Goal: Task Accomplishment & Management: Manage account settings

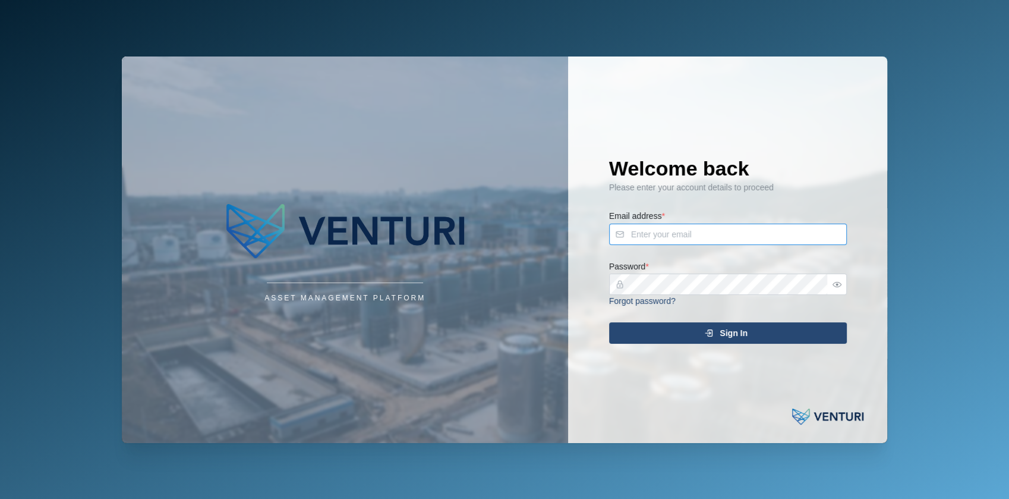
type input "julius.pamplona@venturi.io"
click at [661, 332] on div "Sign In" at bounding box center [726, 333] width 219 height 20
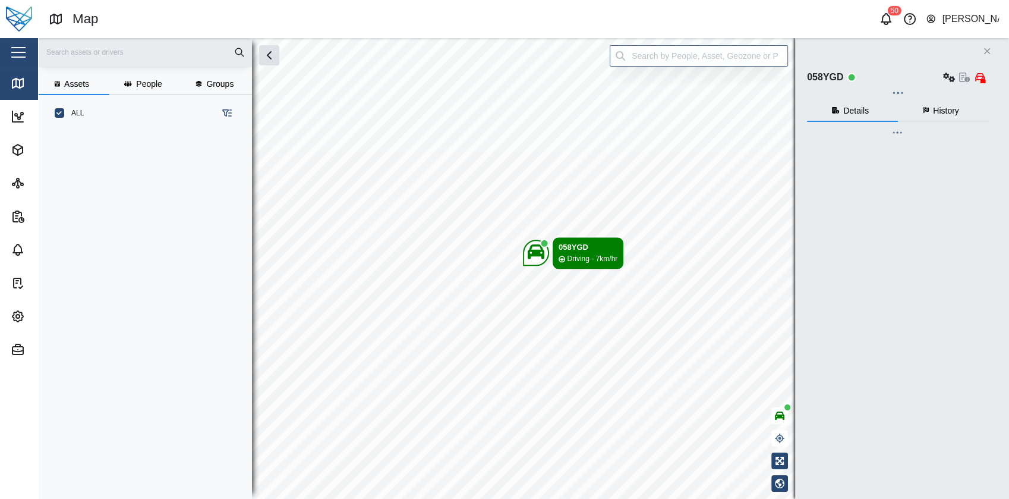
scroll to position [352, 185]
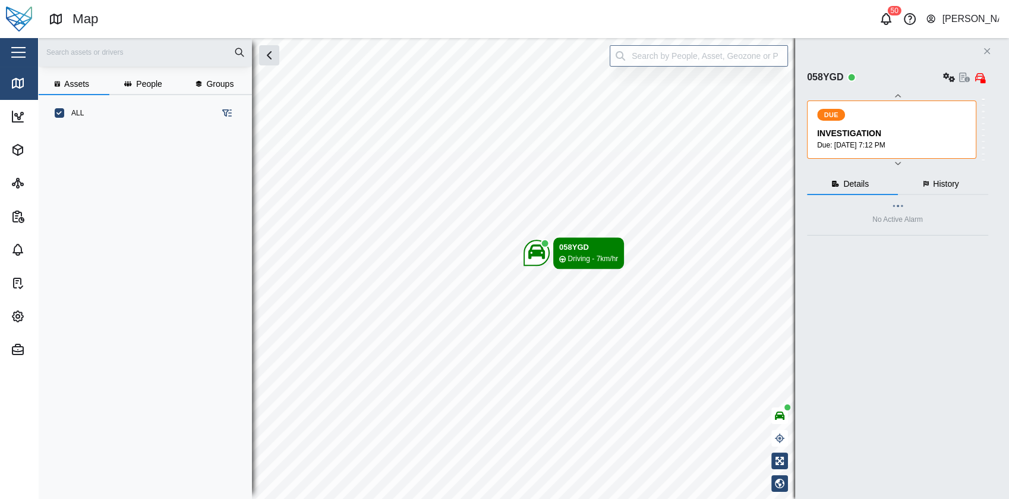
click at [22, 53] on div "button" at bounding box center [18, 52] width 14 height 1
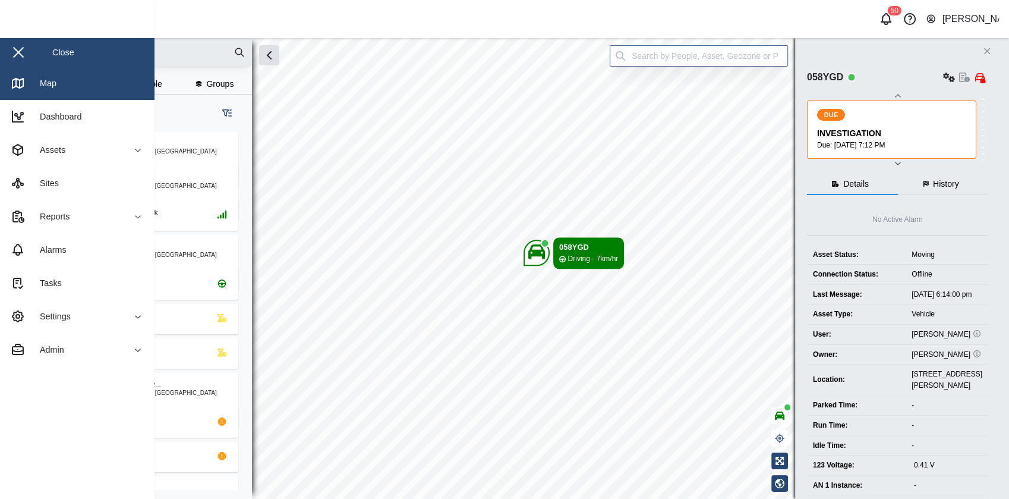
checkbox input "true"
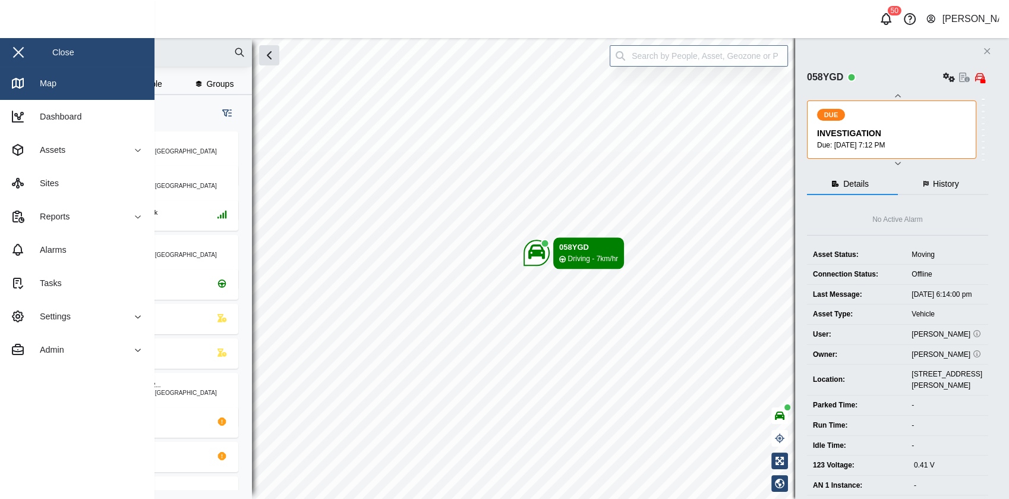
checkbox input "true"
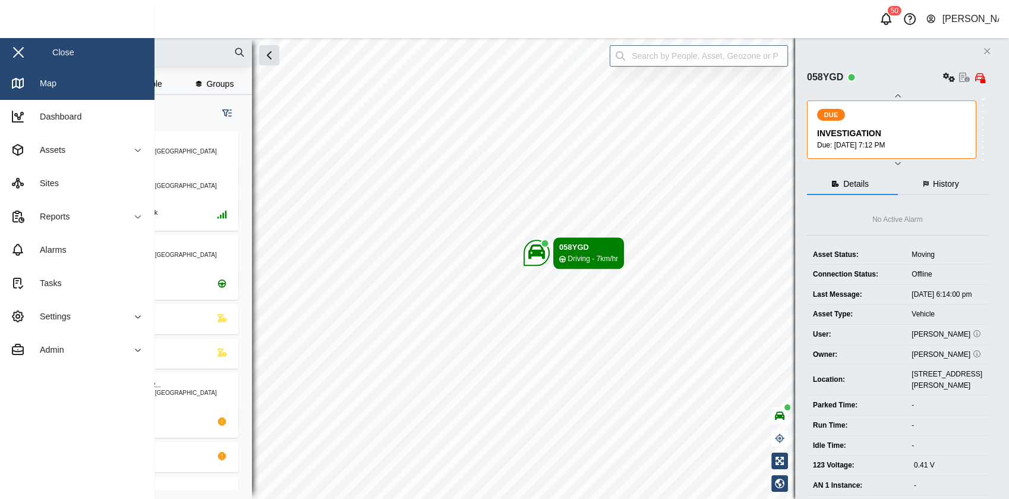
checkbox input "true"
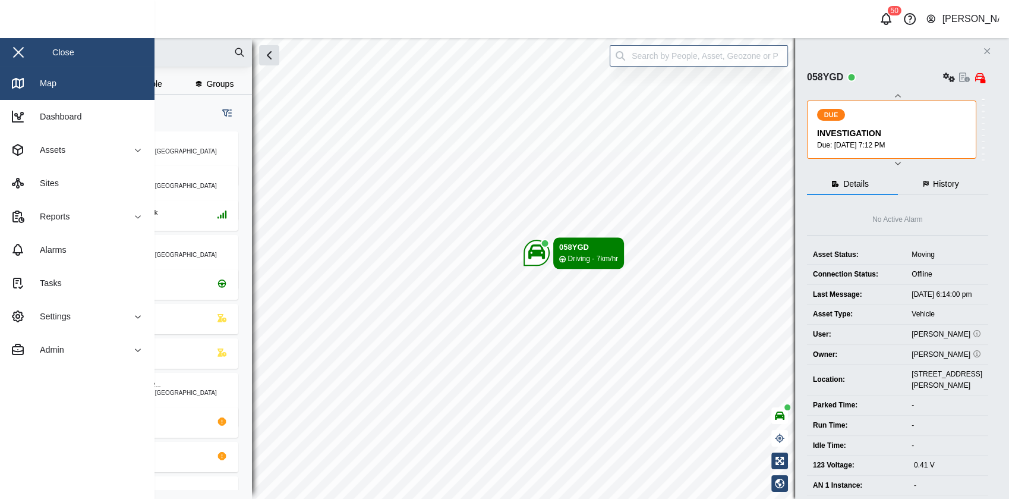
checkbox input "true"
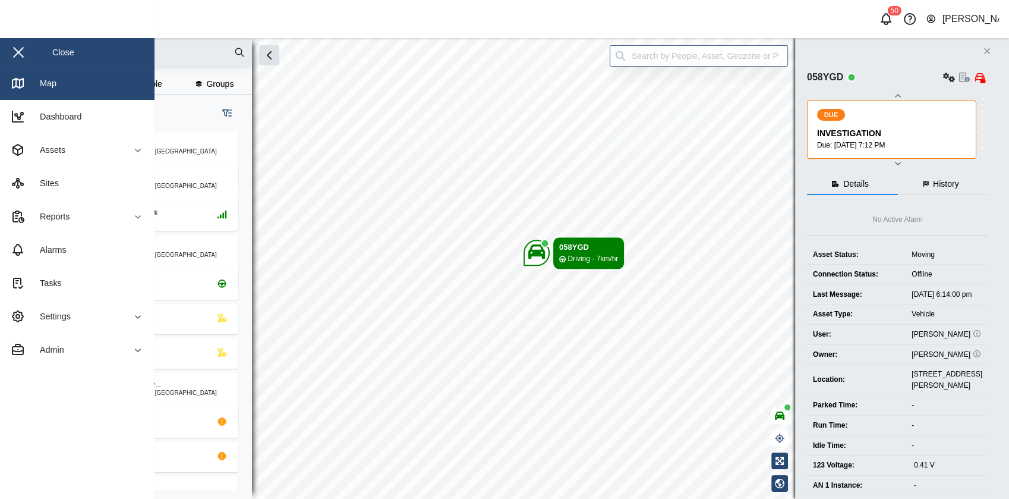
checkbox input "true"
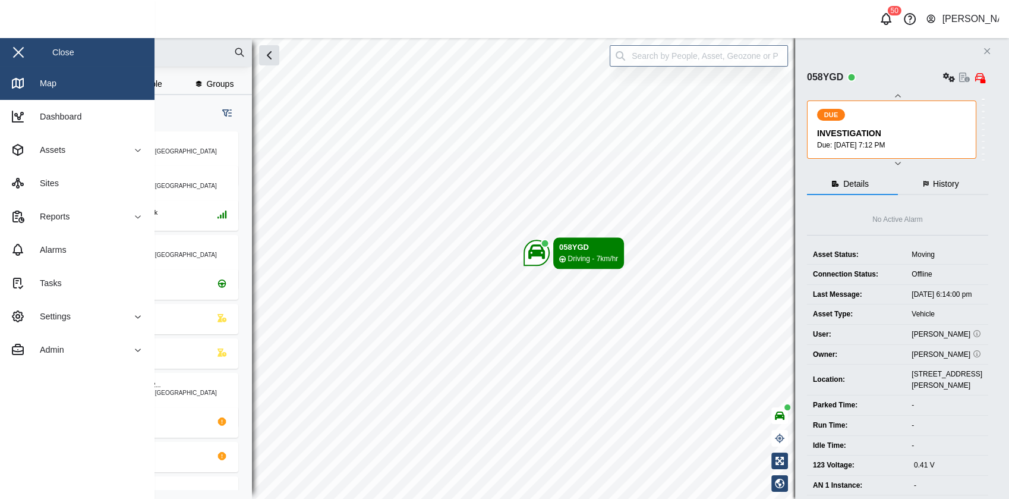
checkbox input "true"
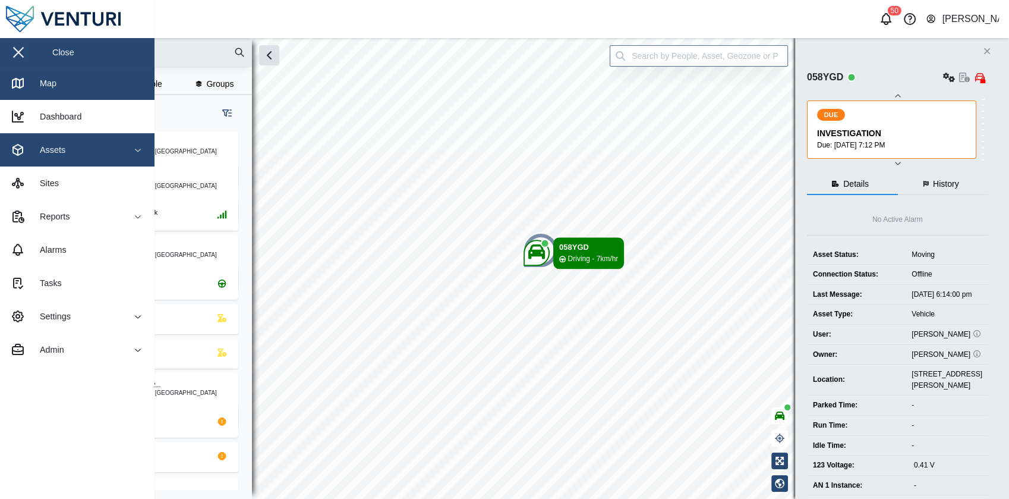
click at [90, 162] on span "Assets" at bounding box center [65, 149] width 108 height 33
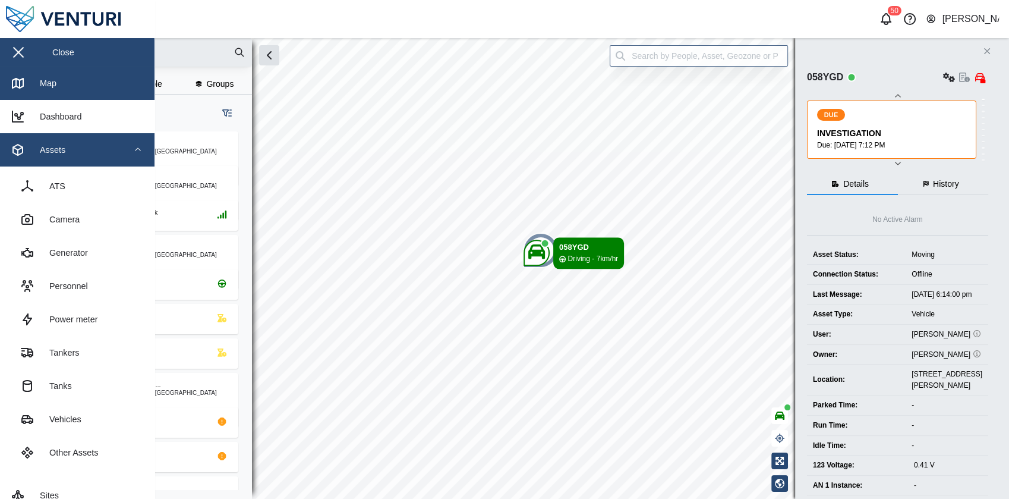
scroll to position [100, 0]
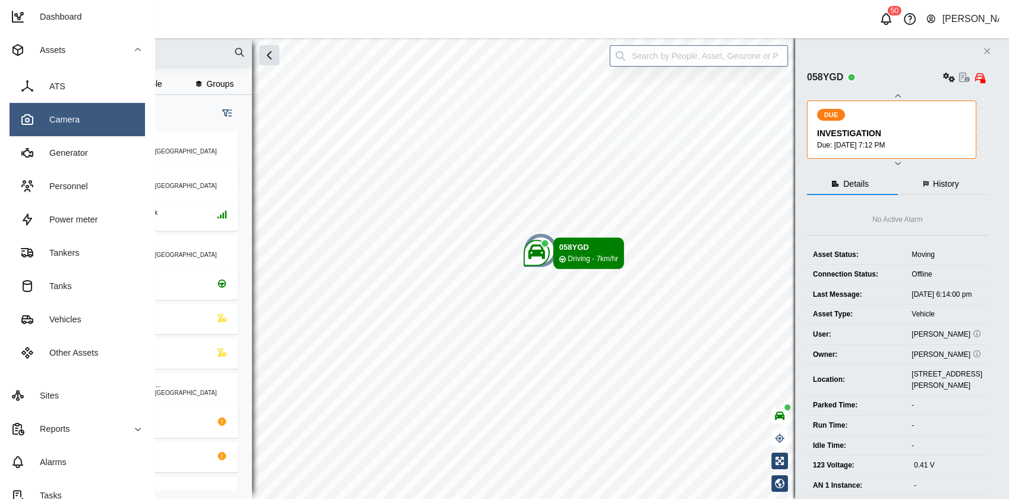
click at [90, 128] on link "Camera" at bounding box center [78, 119] width 136 height 33
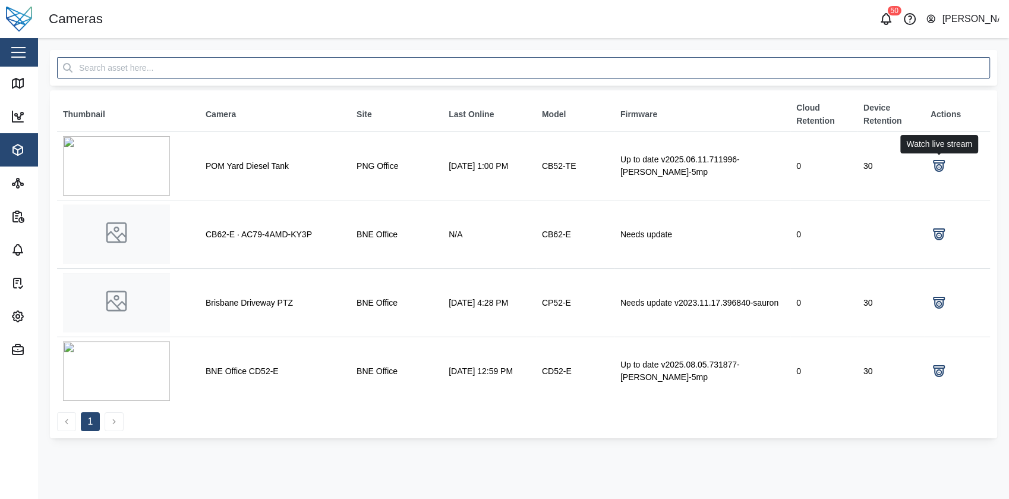
click at [939, 162] on icon at bounding box center [939, 166] width 14 height 14
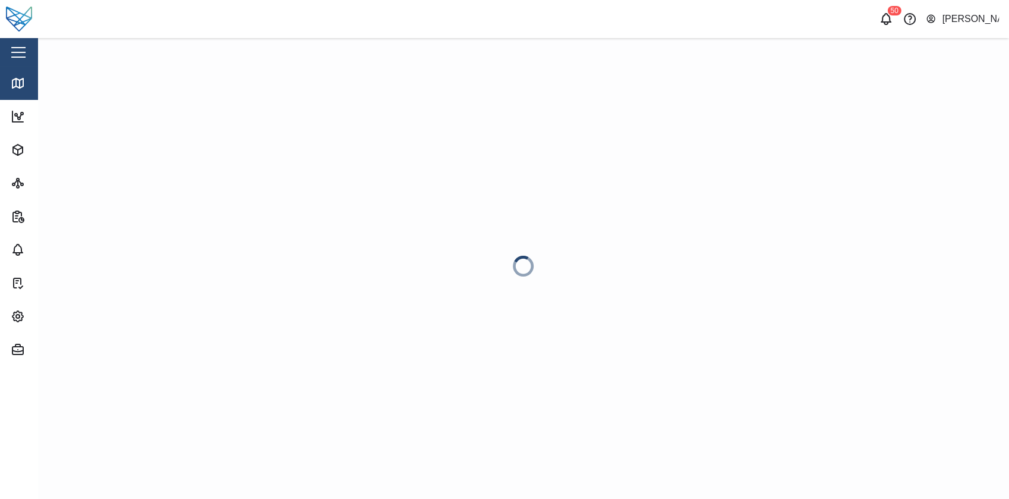
click at [16, 43] on button "button" at bounding box center [18, 52] width 20 height 20
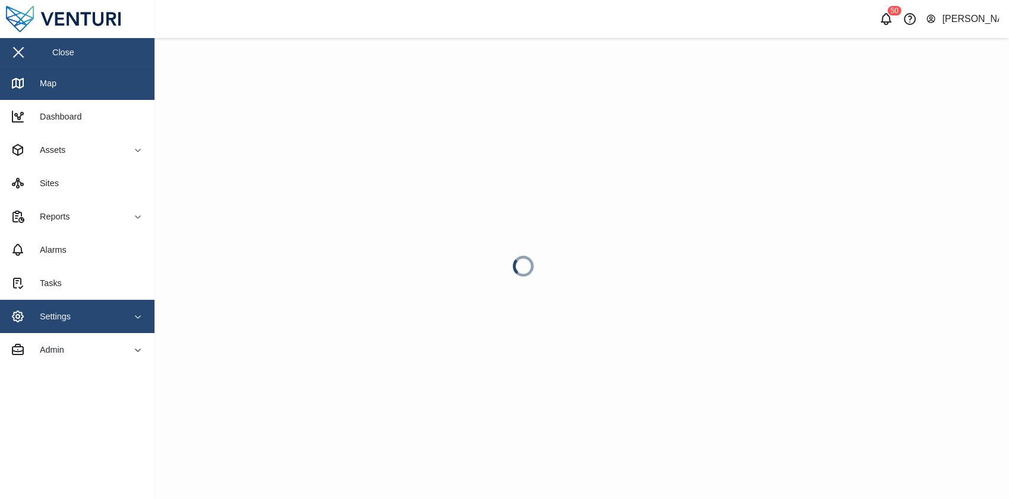
click at [105, 319] on div "Settings" at bounding box center [65, 316] width 108 height 14
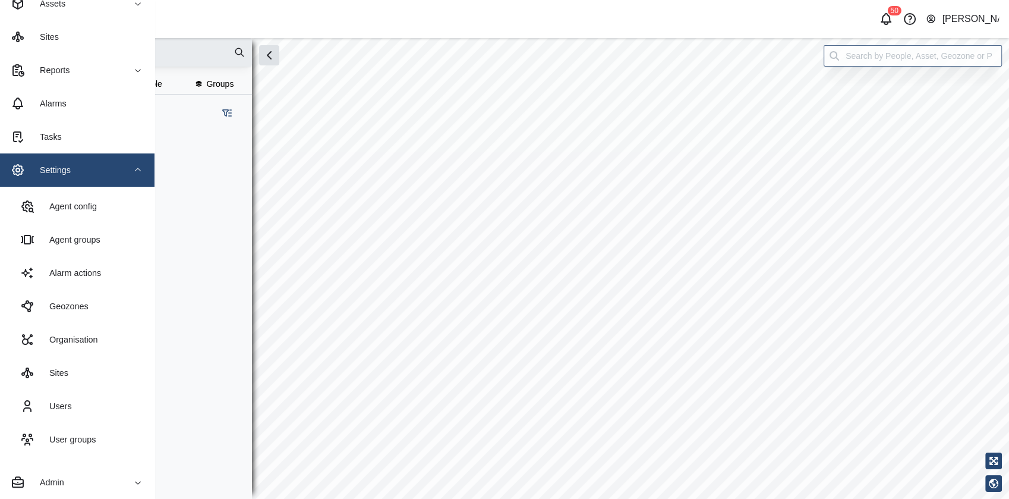
scroll to position [352, 185]
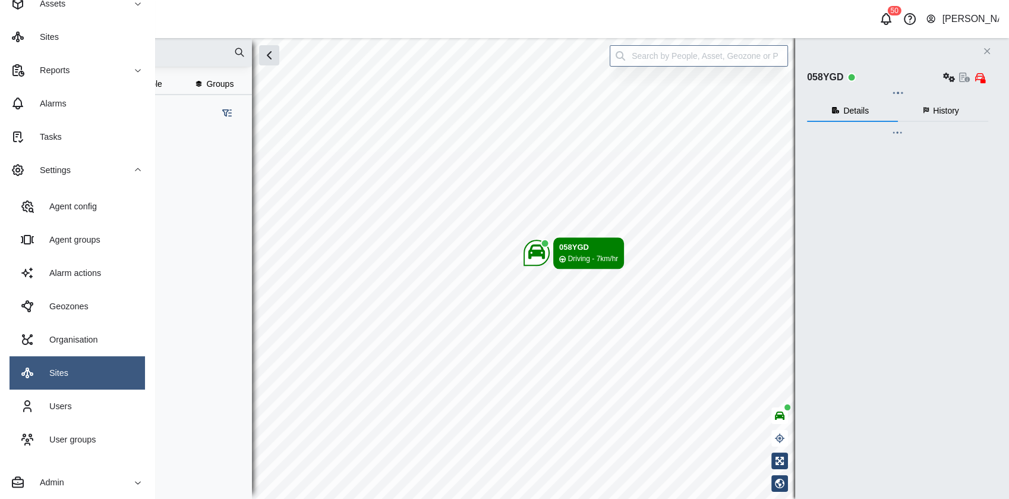
click at [90, 373] on link "Sites" at bounding box center [78, 372] width 136 height 33
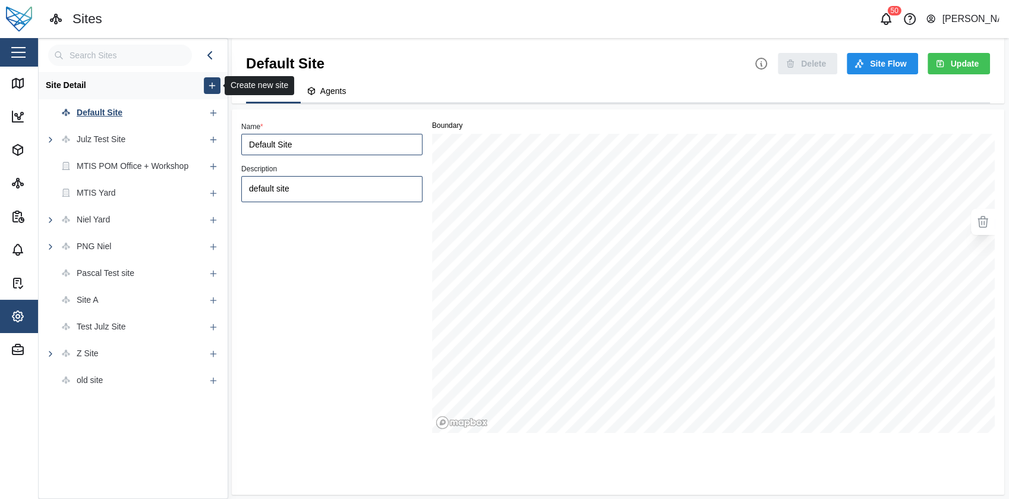
click at [207, 87] on icon "button" at bounding box center [212, 86] width 10 height 10
type textarea "x"
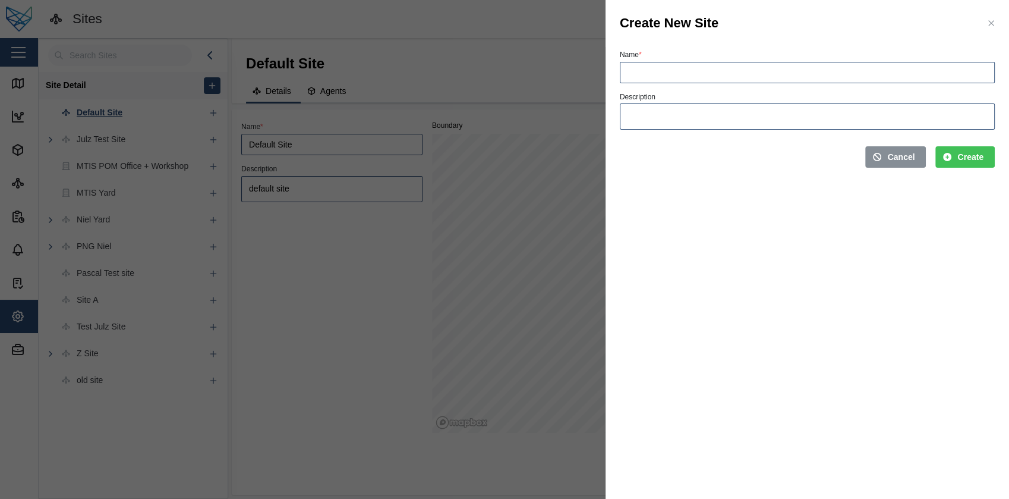
click at [647, 83] on div "Name * Description" at bounding box center [807, 88] width 375 height 83
click at [672, 67] on input "Name *" at bounding box center [807, 72] width 375 height 21
type input "New Julz Site"
click at [983, 158] on span "Create" at bounding box center [971, 157] width 26 height 20
type textarea "x"
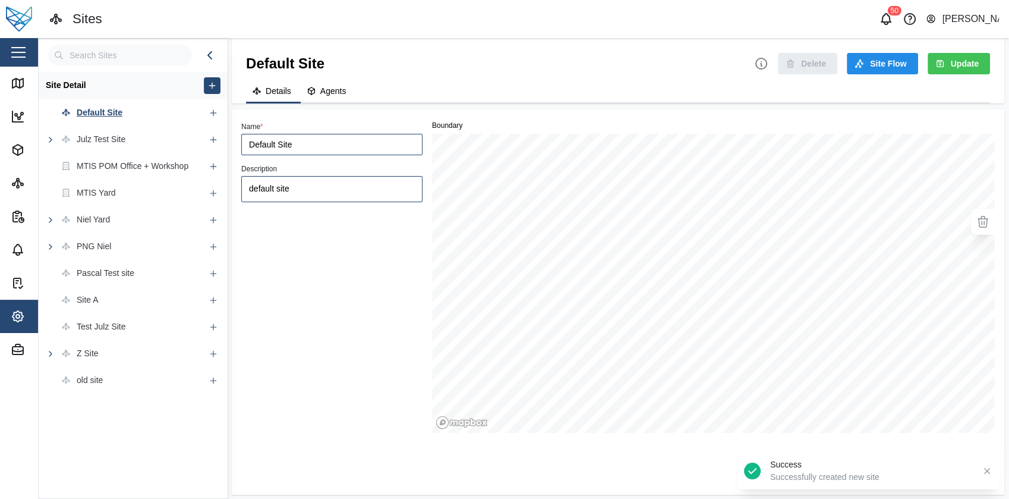
type textarea "x"
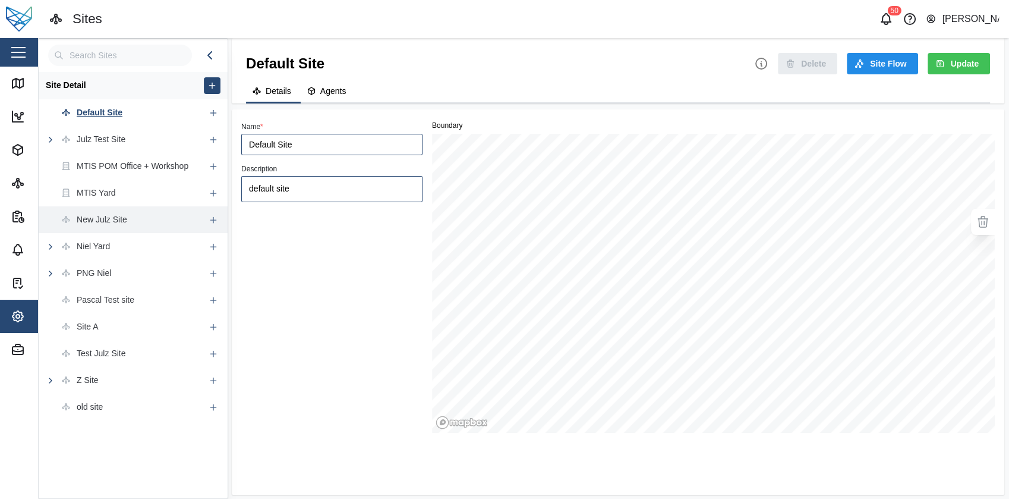
click at [131, 221] on div "New Julz Site" at bounding box center [122, 219] width 166 height 27
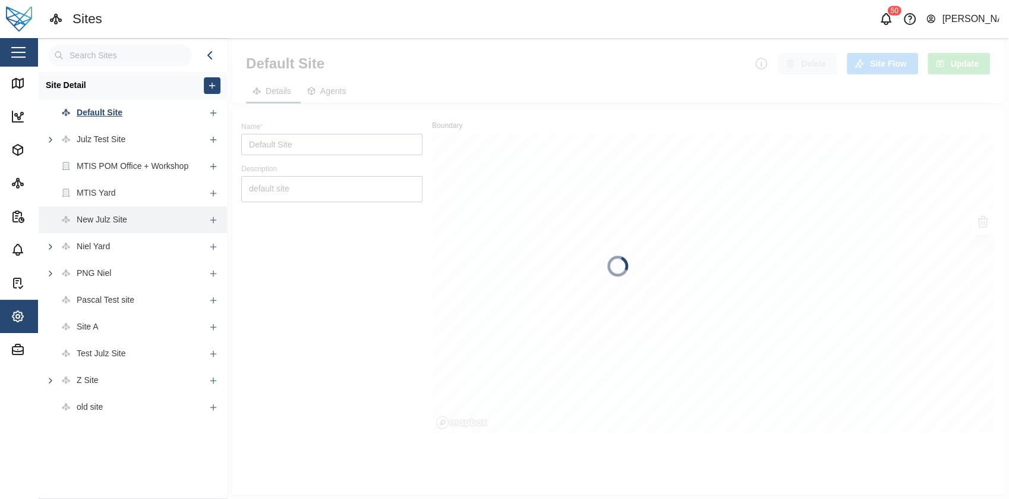
type textarea "x"
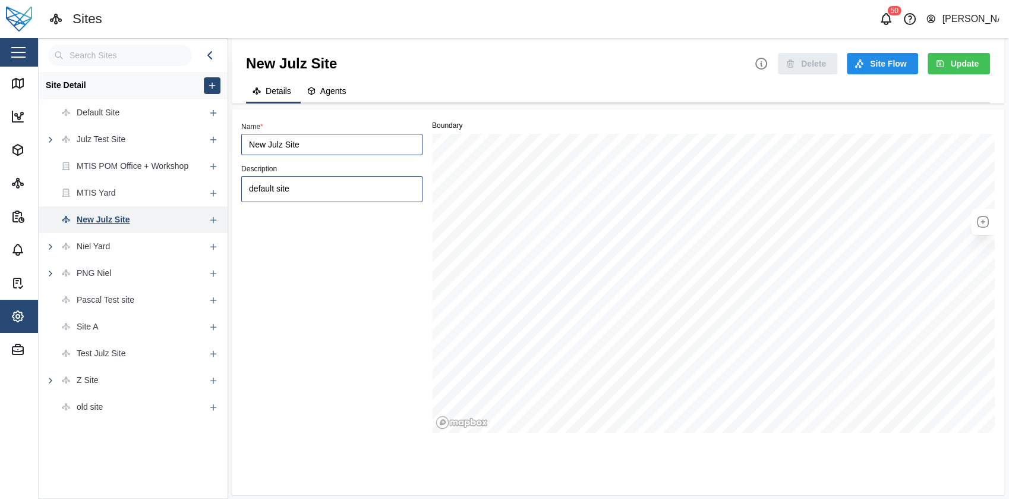
type input "New Julz Site"
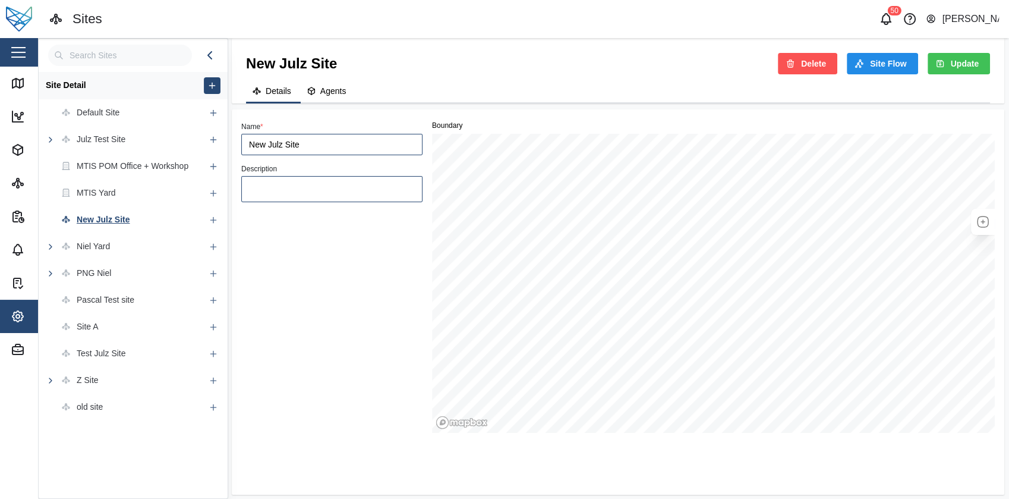
click at [826, 65] on span "Delete" at bounding box center [813, 64] width 25 height 20
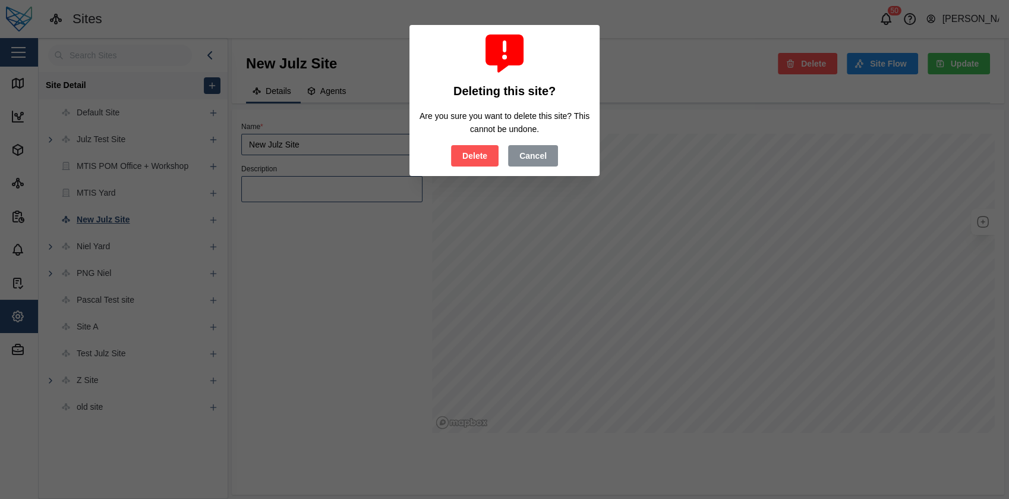
click at [451, 145] on button "Delete" at bounding box center [475, 155] width 48 height 21
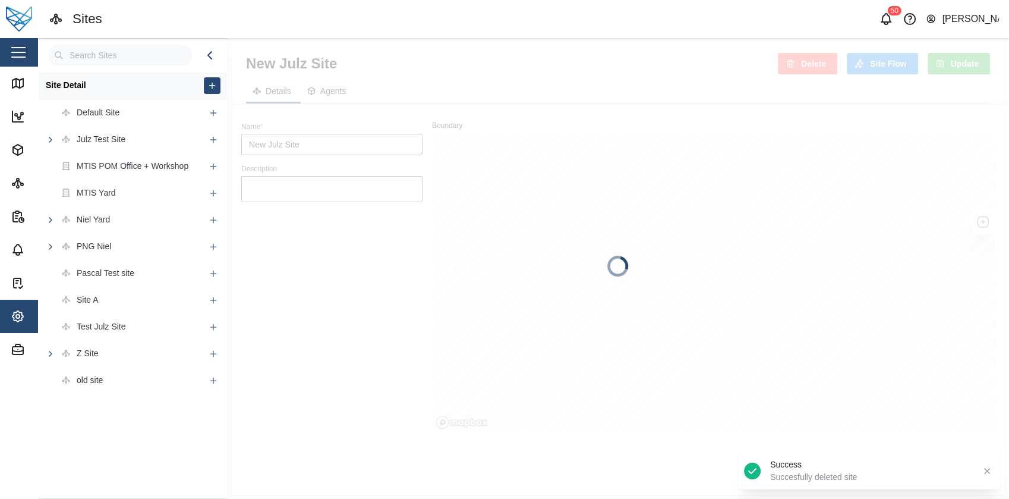
type textarea "x"
type input "Default Site"
type textarea "default site"
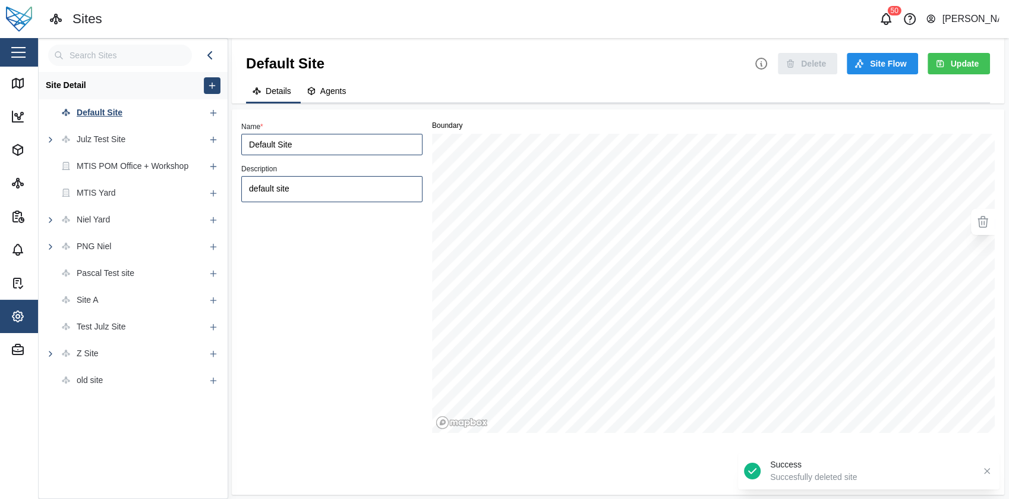
click at [727, 77] on div "Default Site Delete Site Flow Update Details Agents" at bounding box center [618, 70] width 773 height 65
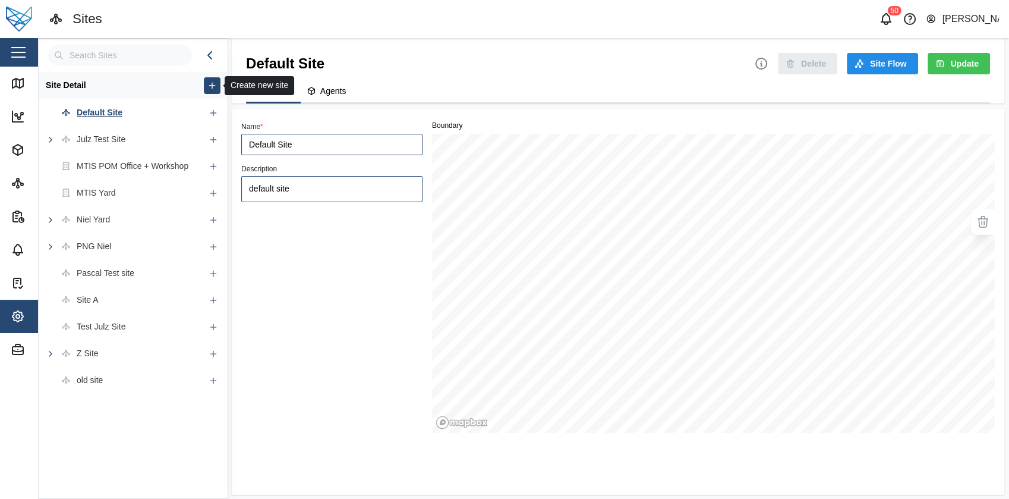
click at [214, 81] on icon "button" at bounding box center [212, 86] width 10 height 10
type textarea "x"
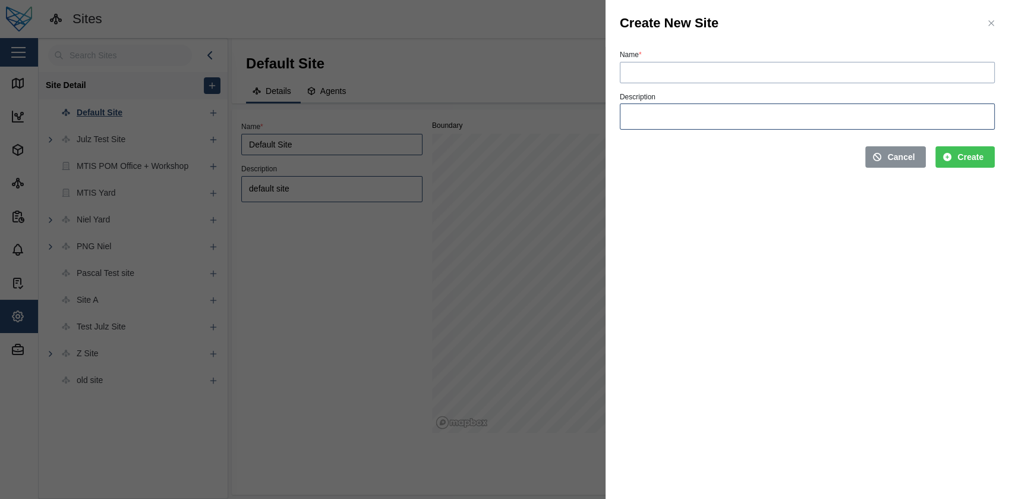
click at [748, 75] on input "Name *" at bounding box center [807, 72] width 375 height 21
type input "New Julz Site"
click at [970, 161] on span "Create" at bounding box center [971, 157] width 26 height 20
type textarea "x"
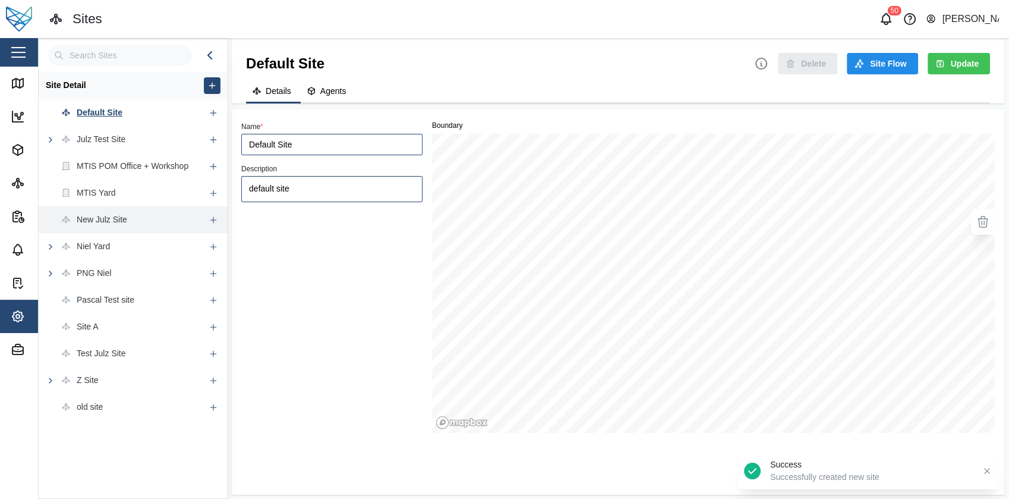
click at [134, 219] on div "New Julz Site" at bounding box center [122, 219] width 166 height 27
type textarea "x"
type input "New Julz Site"
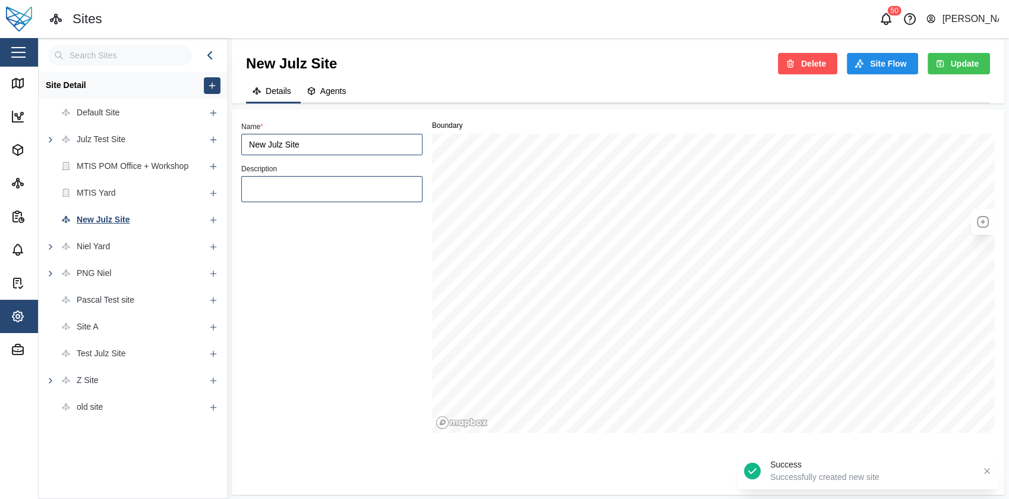
click at [834, 64] on button "Delete" at bounding box center [807, 63] width 59 height 21
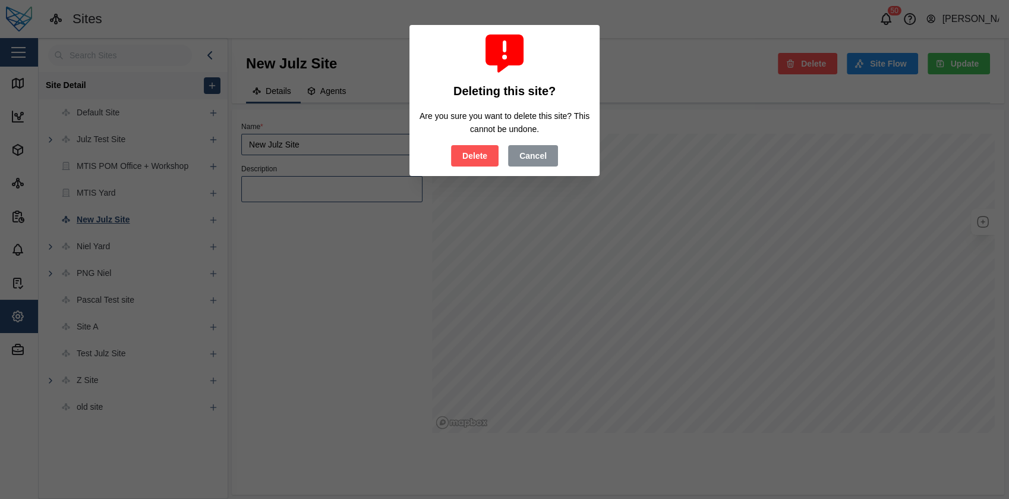
click at [451, 145] on button "Delete" at bounding box center [475, 155] width 48 height 21
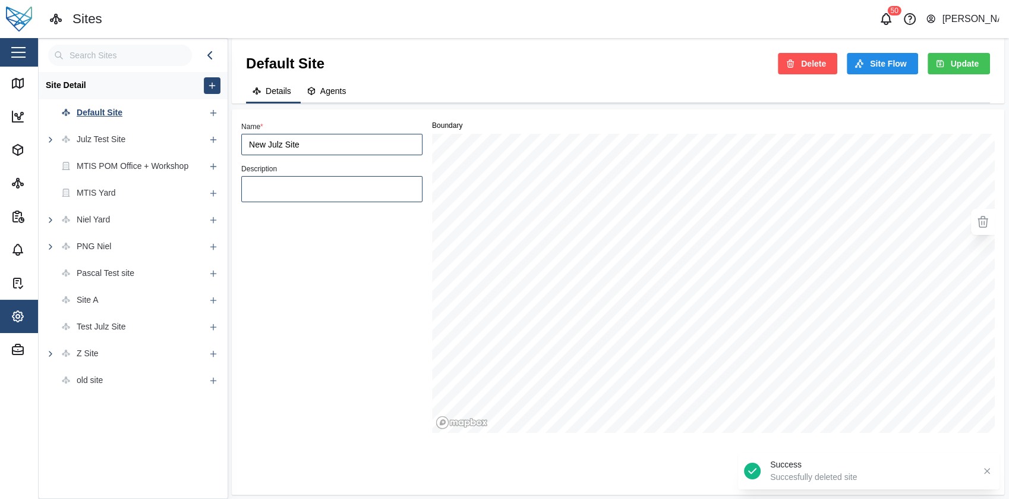
type textarea "x"
type input "Default Site"
type textarea "default site"
click at [483, 83] on div "Details Agents" at bounding box center [618, 91] width 744 height 23
click at [322, 100] on button "Agents" at bounding box center [328, 91] width 55 height 23
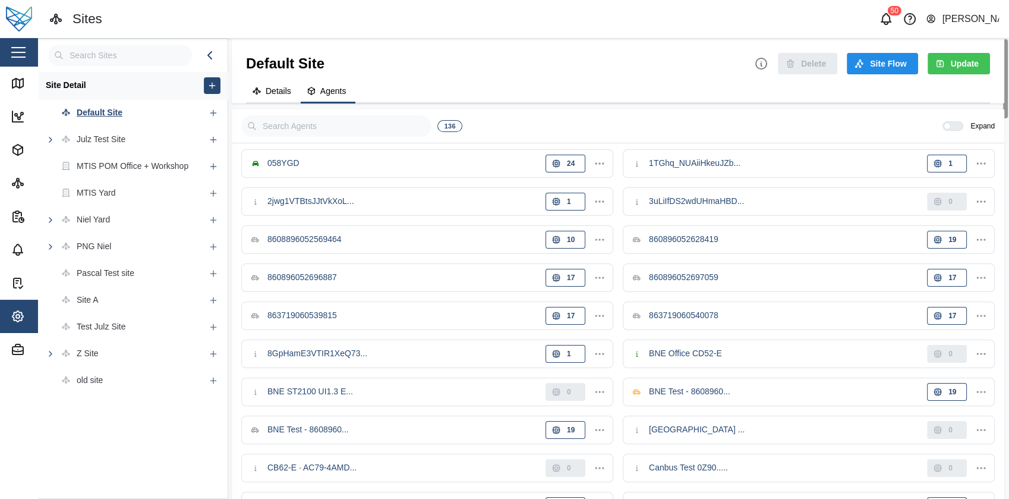
click at [284, 95] on span "Details" at bounding box center [279, 91] width 26 height 8
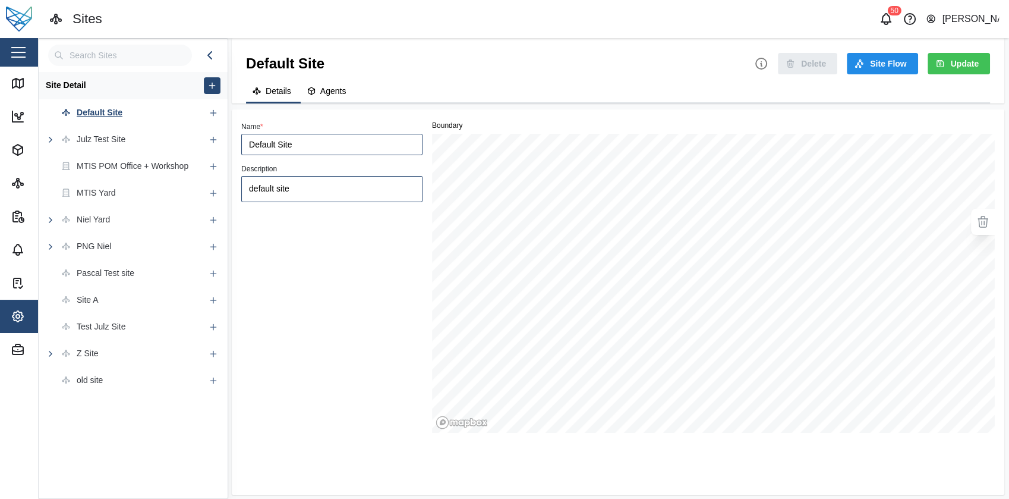
click at [501, 74] on div "Default Site Delete Site Flow Update" at bounding box center [618, 63] width 744 height 22
click at [136, 227] on div "Niel Yard" at bounding box center [122, 219] width 166 height 27
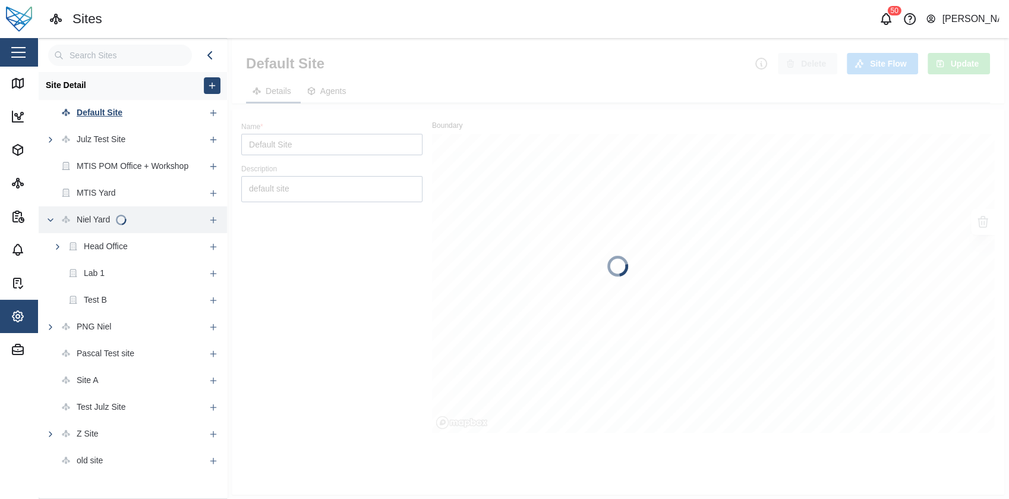
type textarea "x"
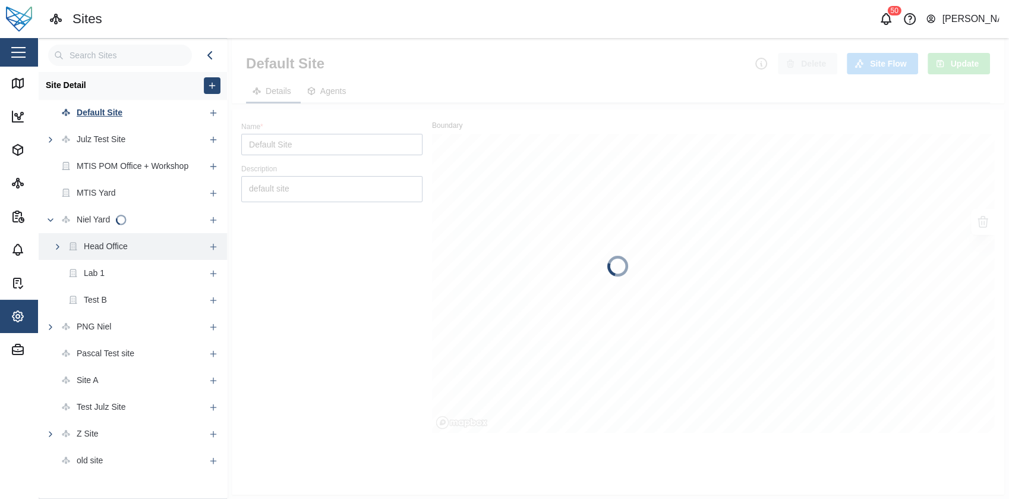
type input "Niel Yard"
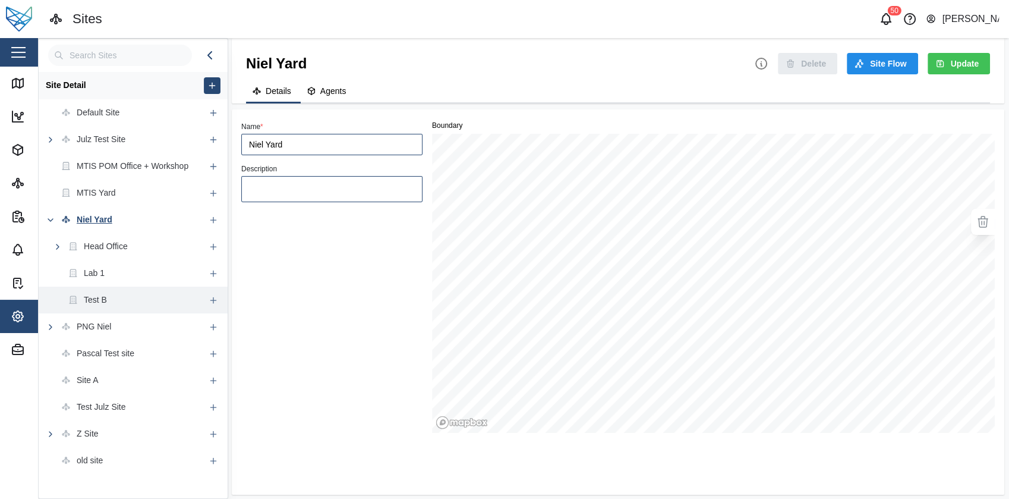
click at [129, 287] on div "Test B" at bounding box center [122, 300] width 166 height 27
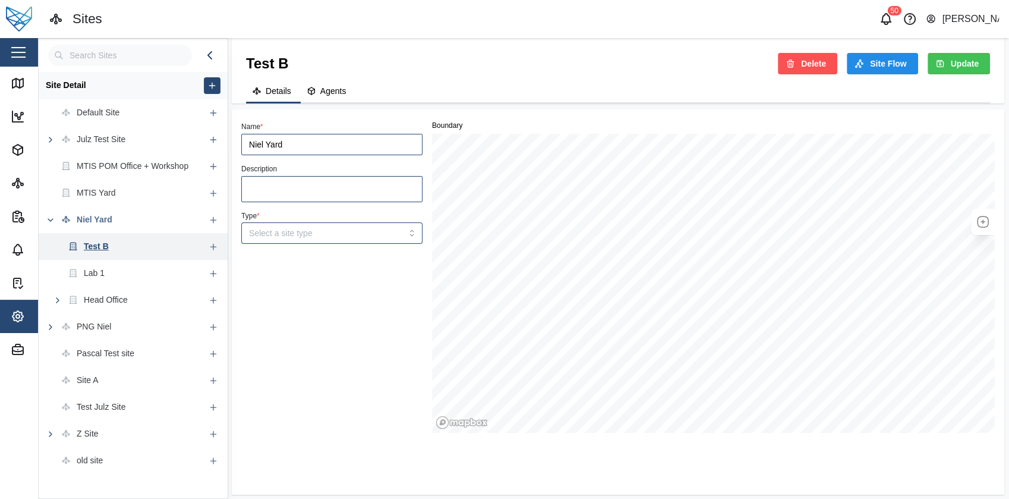
type textarea "x"
type input "Test B"
type textarea "Test B"
type textarea "x"
type input "BUILDING"
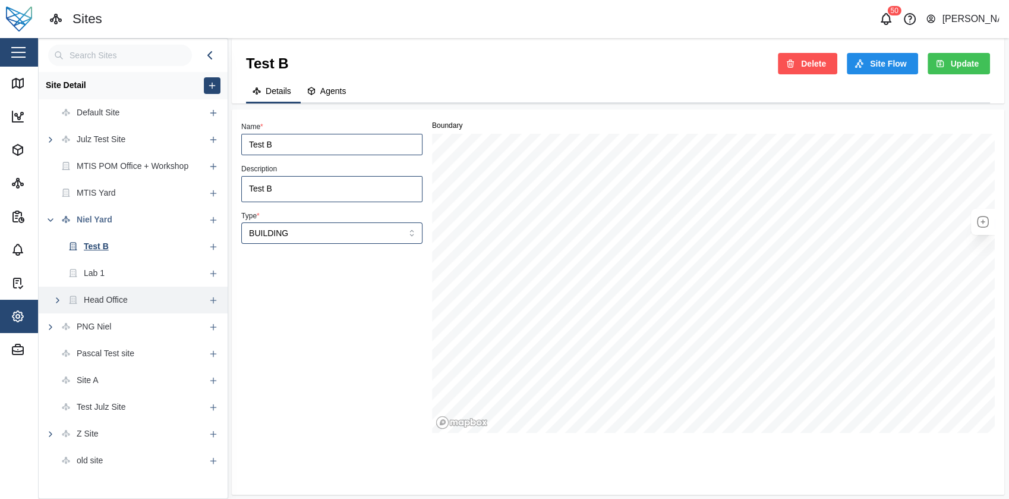
click at [129, 297] on div "Head Office" at bounding box center [122, 300] width 166 height 27
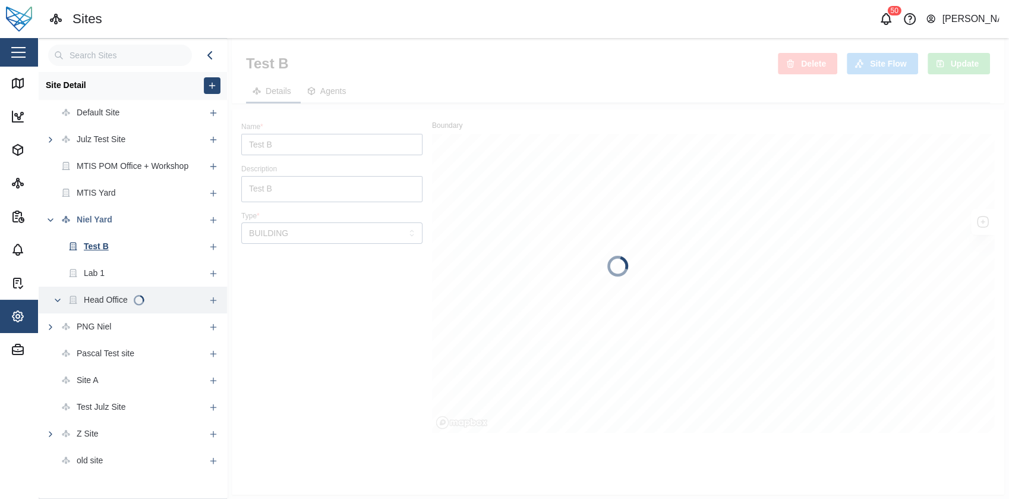
type textarea "x"
type input "Head Office"
type textarea "Building Niel 1"
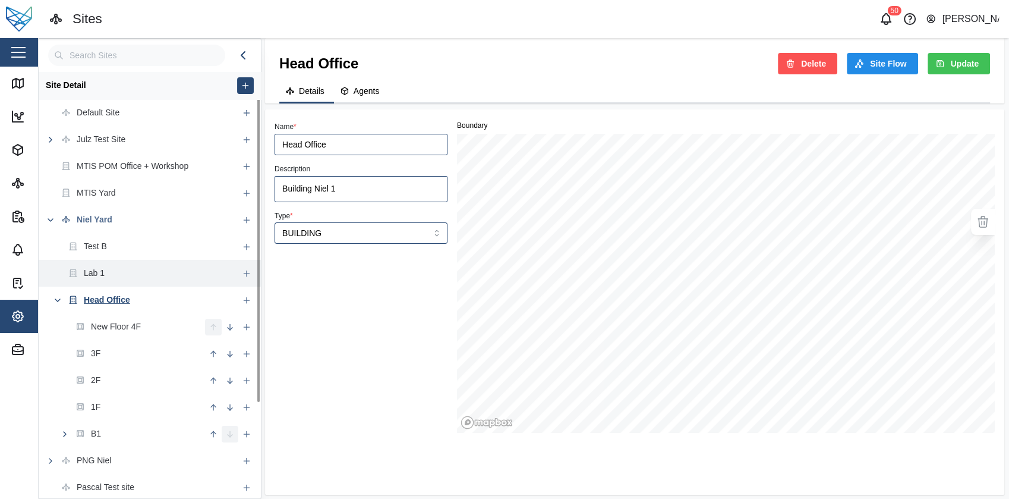
click at [141, 273] on div "Lab 1" at bounding box center [139, 273] width 200 height 27
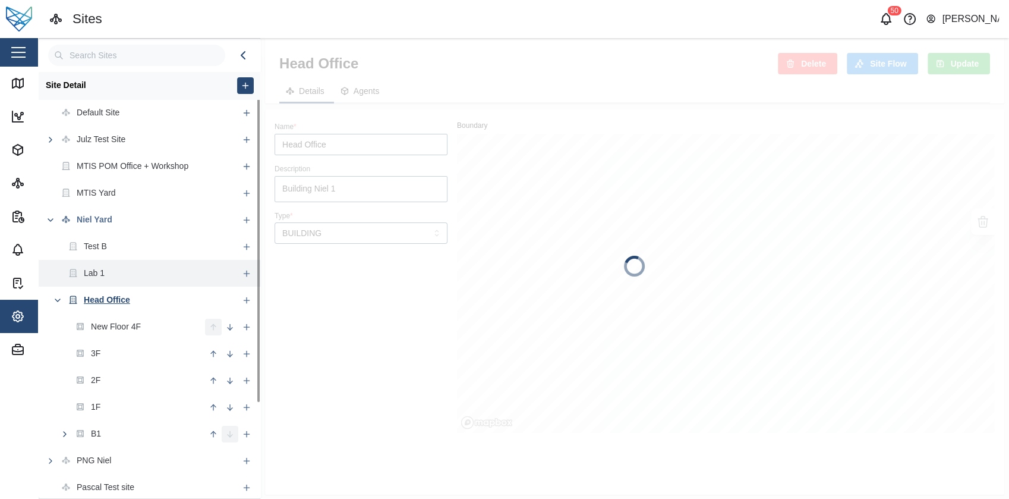
type textarea "x"
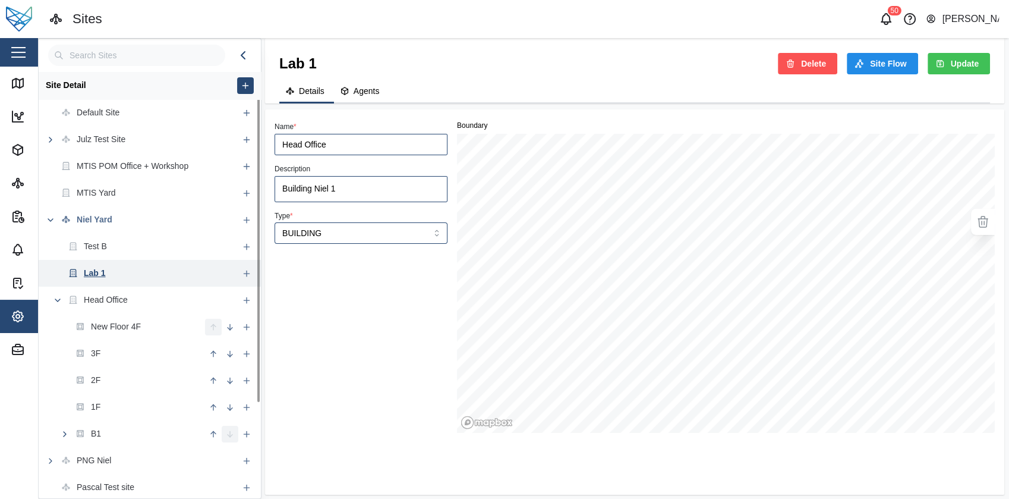
type input "Lab 1"
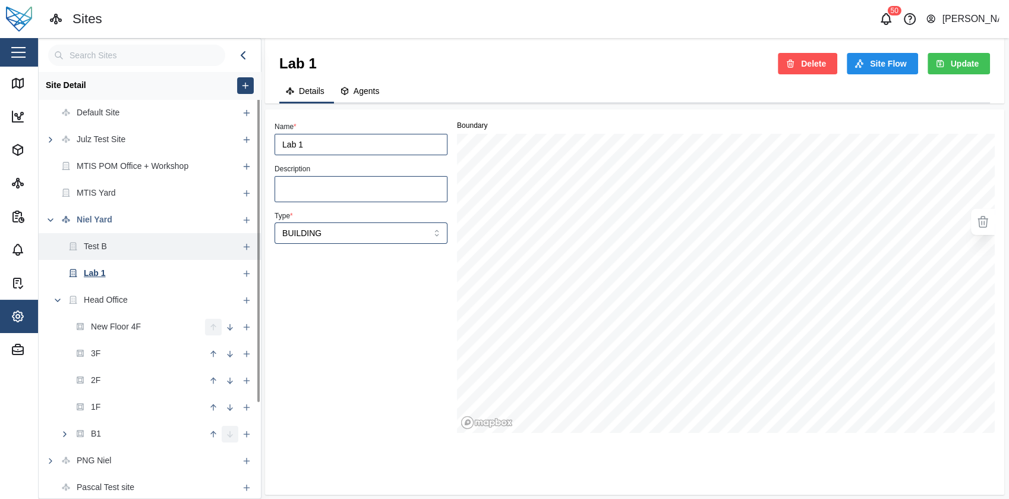
click at [153, 255] on div "Test B" at bounding box center [139, 246] width 200 height 27
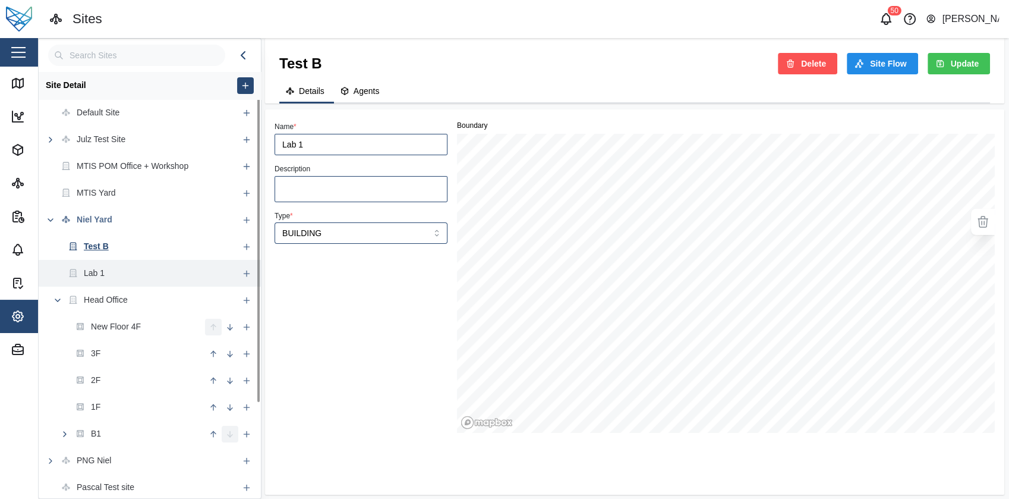
type textarea "x"
type input "Test B"
type textarea "Test B"
click at [136, 276] on div "Lab 1" at bounding box center [139, 273] width 200 height 27
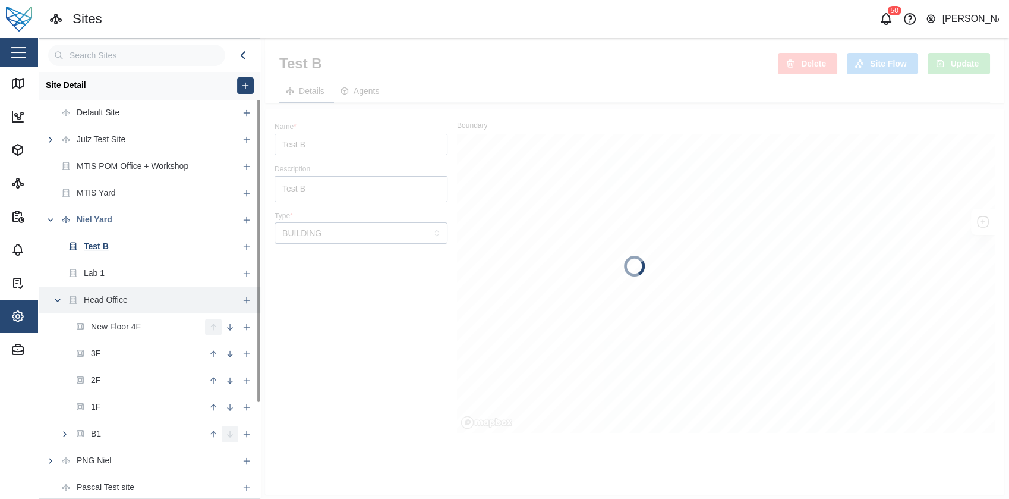
type textarea "x"
type input "Lab 1"
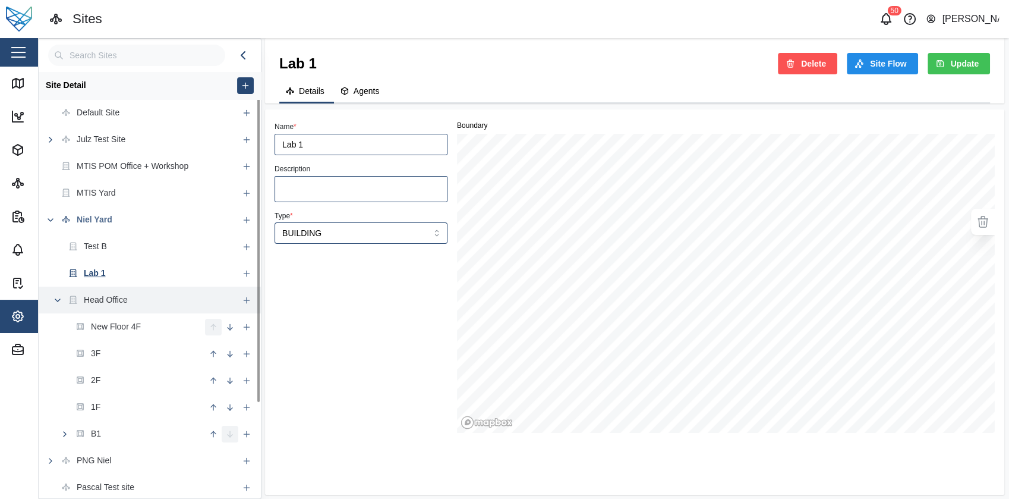
click at [136, 301] on div "Head Office" at bounding box center [139, 300] width 200 height 27
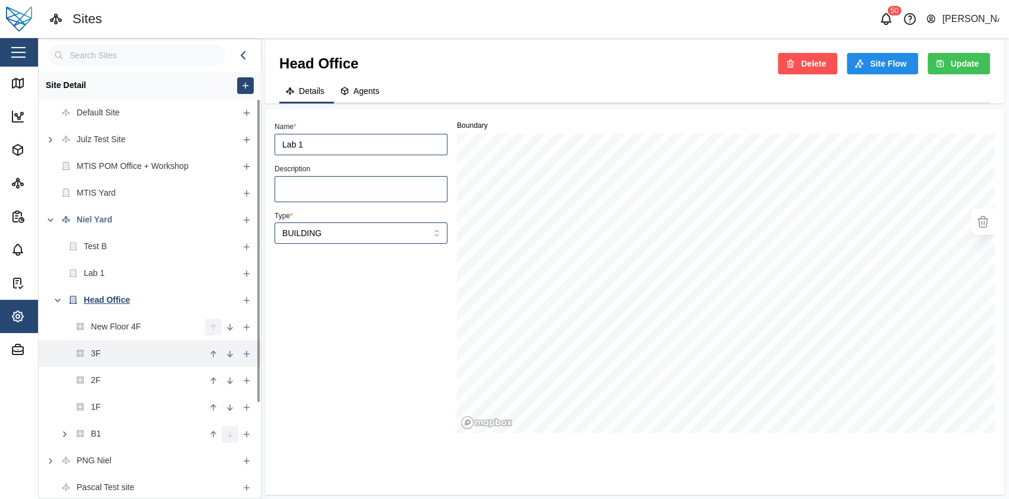
type textarea "x"
type input "Head Office"
type textarea "Building Niel 1"
click at [144, 352] on div "3F" at bounding box center [122, 353] width 166 height 27
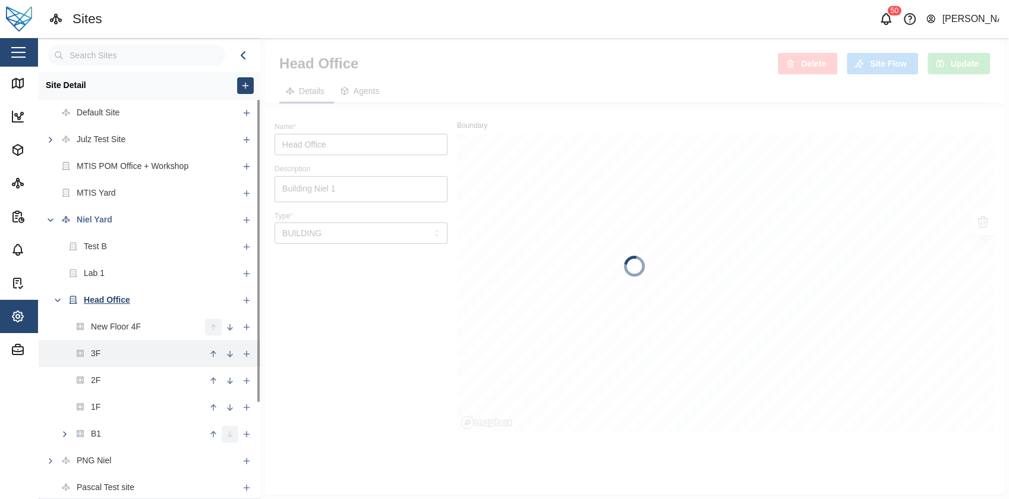
type textarea "x"
type input "3F"
type textarea "3F"
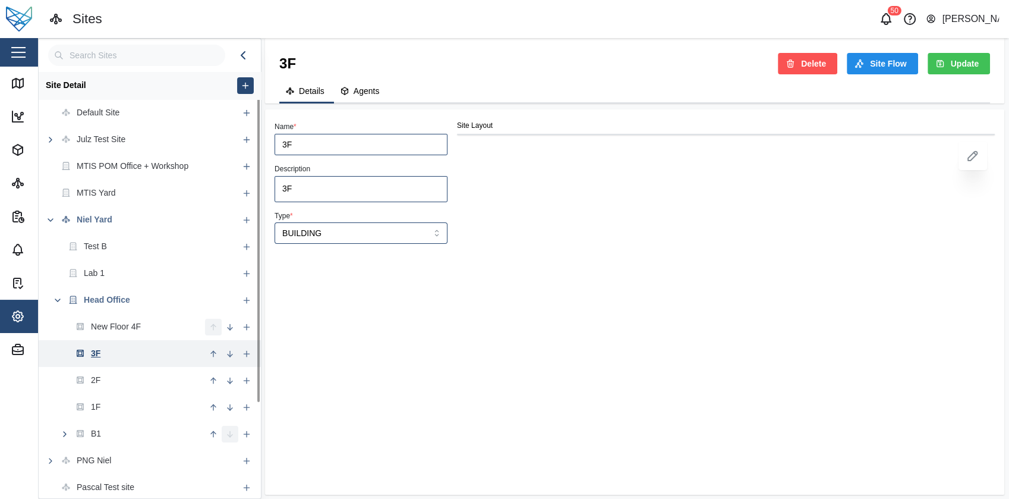
type textarea "x"
type input "FLOOR"
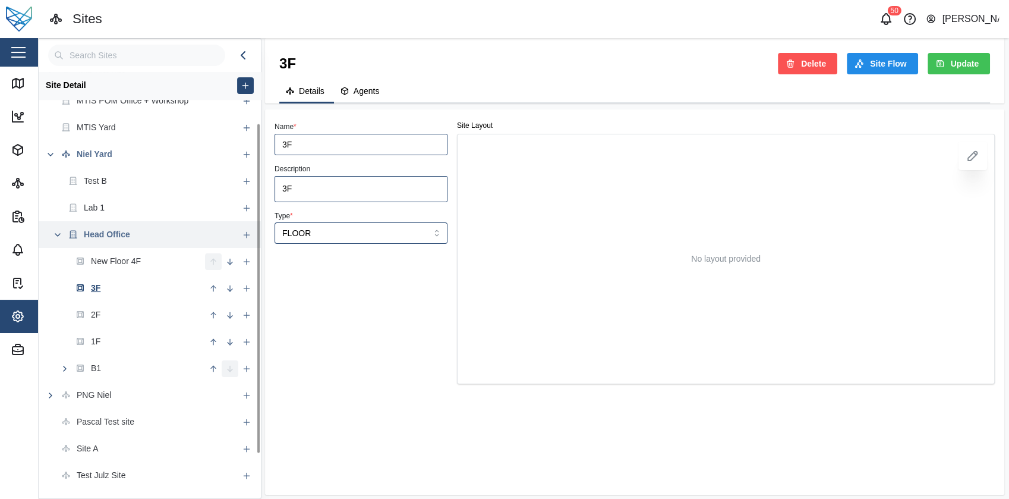
scroll to position [65, 0]
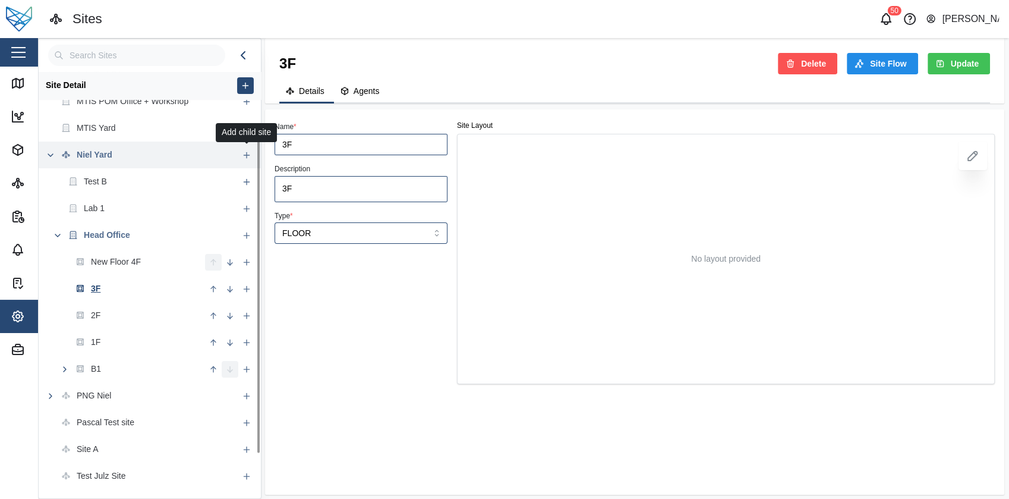
click at [246, 158] on icon "button" at bounding box center [247, 155] width 10 height 10
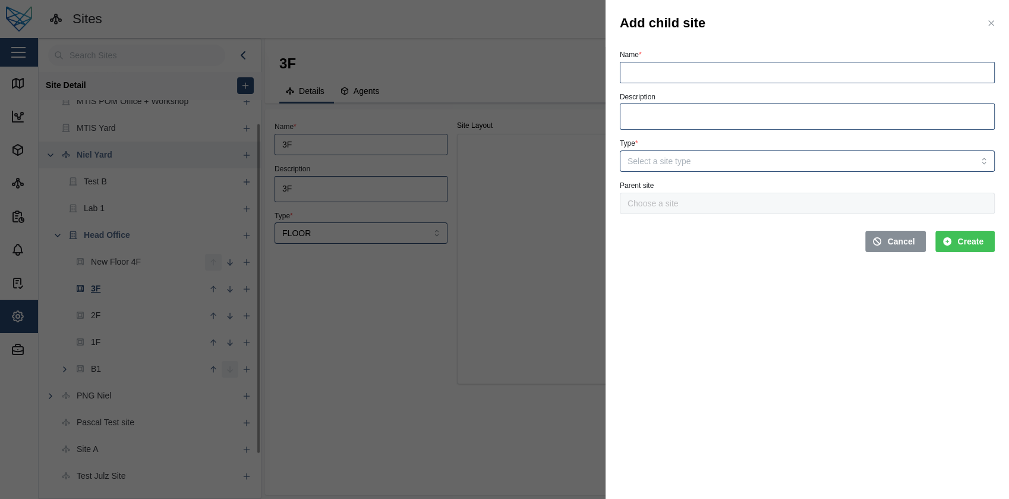
type input "Niel Yard"
click at [113, 151] on div at bounding box center [504, 249] width 1009 height 499
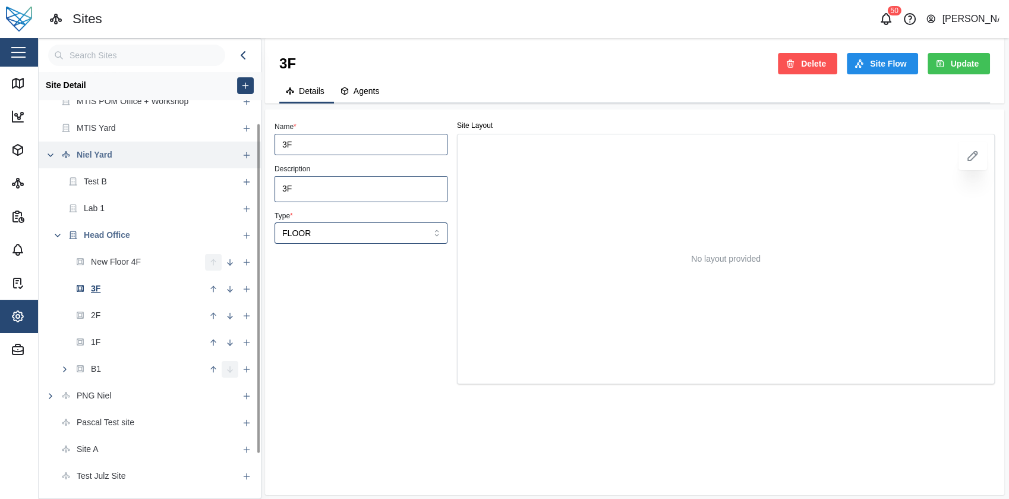
click at [55, 159] on button "button" at bounding box center [50, 155] width 17 height 17
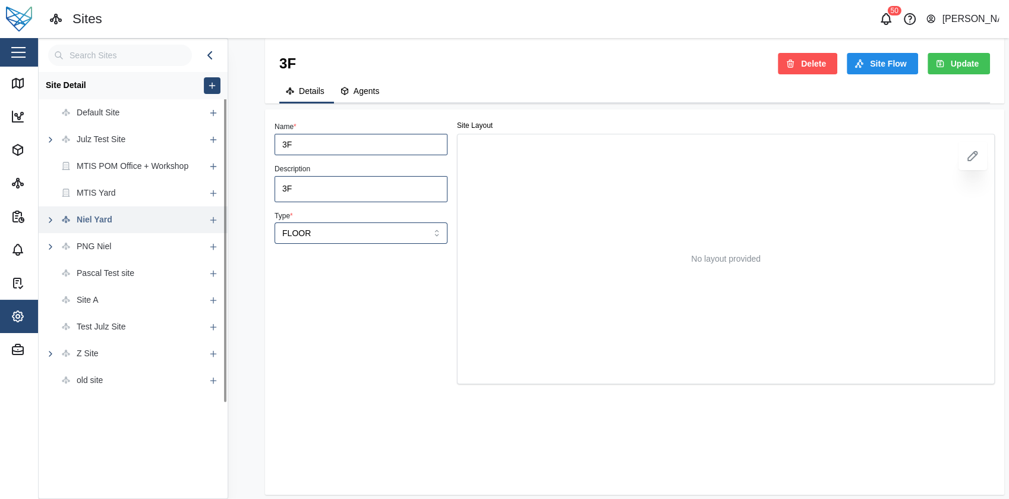
scroll to position [0, 0]
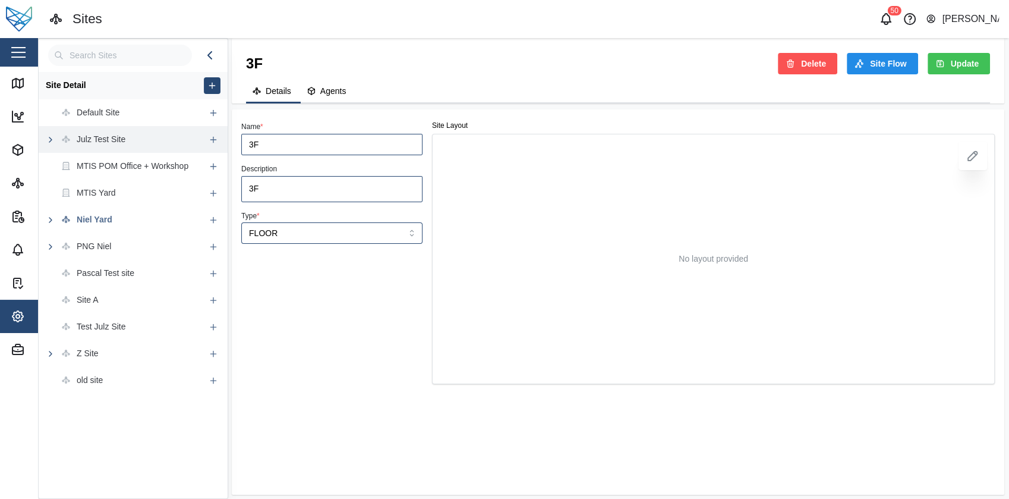
click at [112, 141] on div "Julz Test Site" at bounding box center [101, 139] width 49 height 13
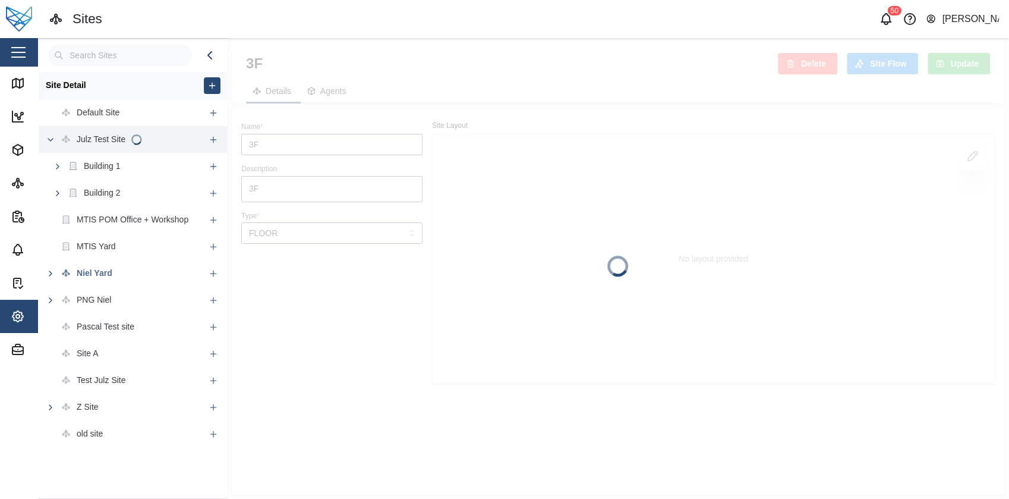
type textarea "x"
type input "Julz Test Site"
type textarea "sample"
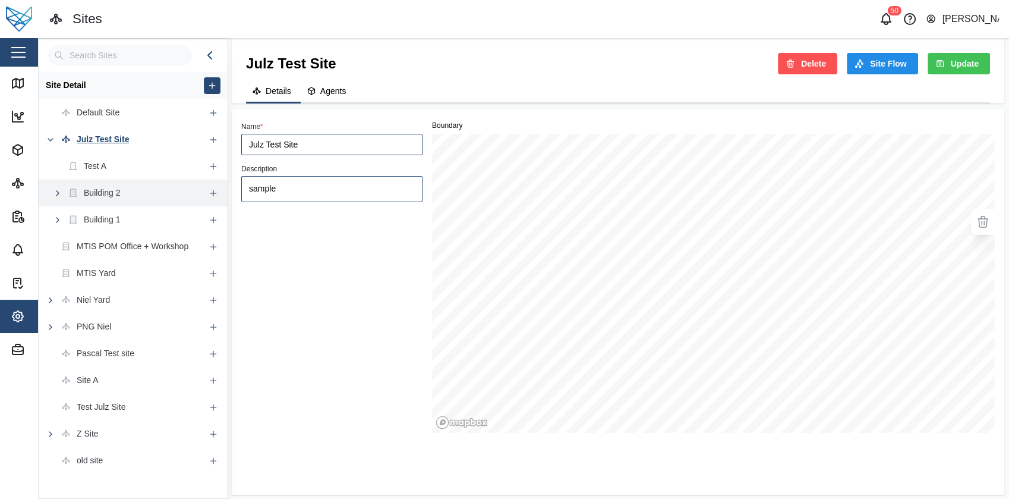
click at [117, 195] on div "Building 2" at bounding box center [102, 193] width 37 height 13
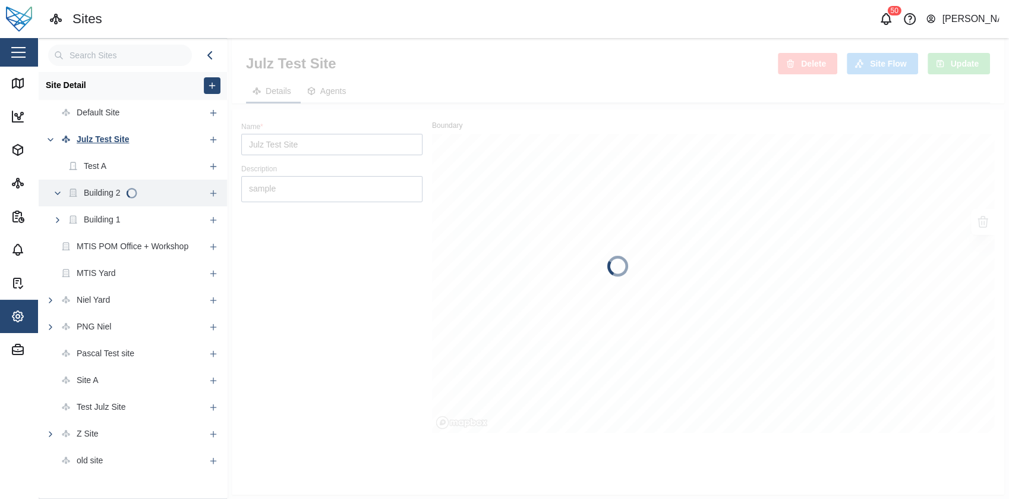
type textarea "x"
type input "Building 2"
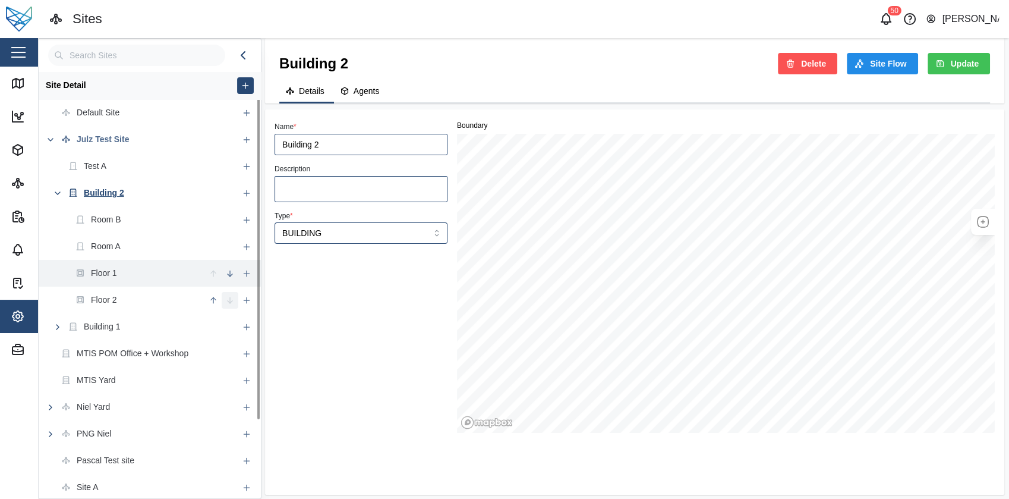
click at [133, 269] on div "Floor 1" at bounding box center [122, 273] width 166 height 27
type input "Floor 1"
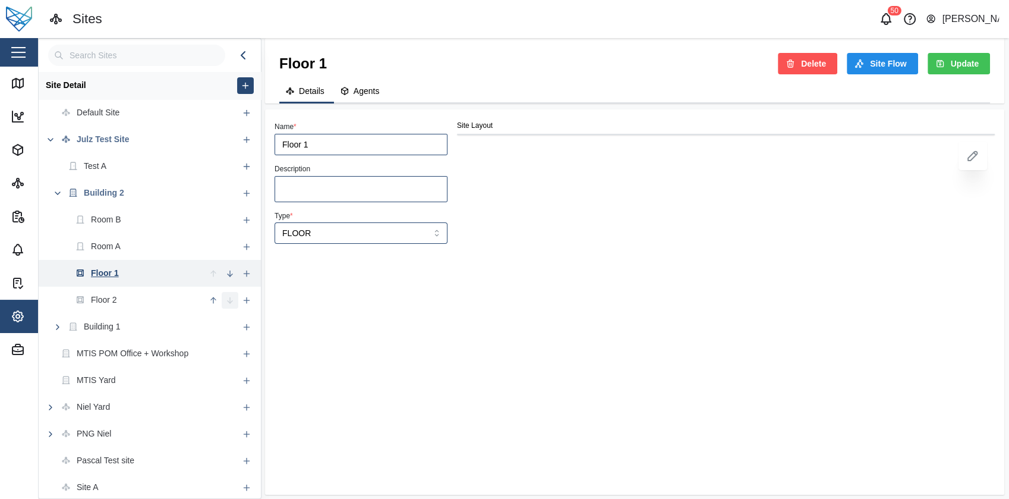
type input "FLOOR"
click at [249, 275] on icon "button" at bounding box center [247, 274] width 10 height 10
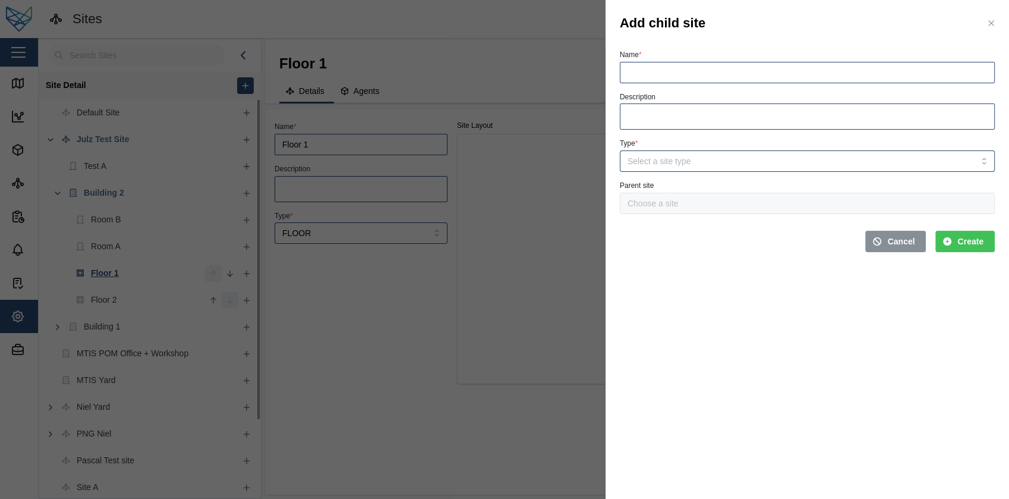
type input "Floor 1"
click at [720, 152] on input "Type *" at bounding box center [807, 160] width 375 height 21
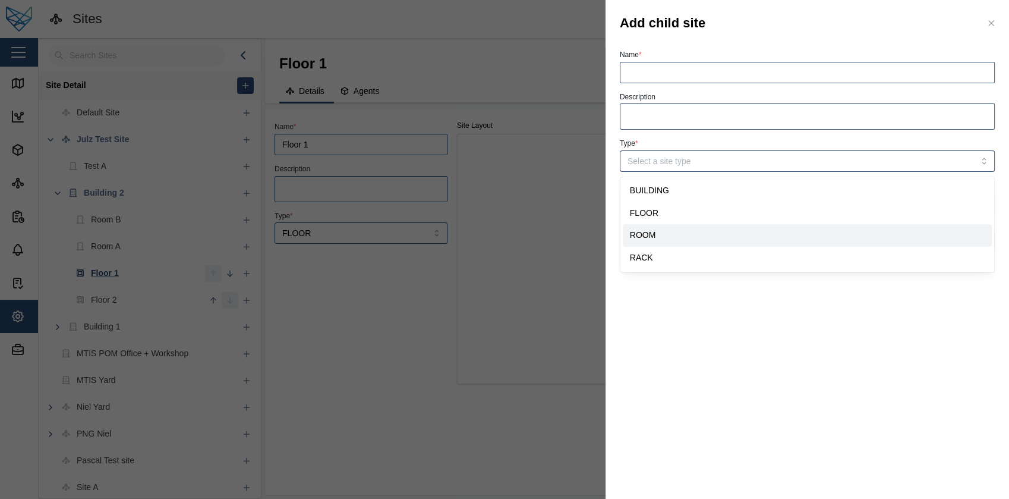
click at [466, 272] on div at bounding box center [504, 249] width 1009 height 499
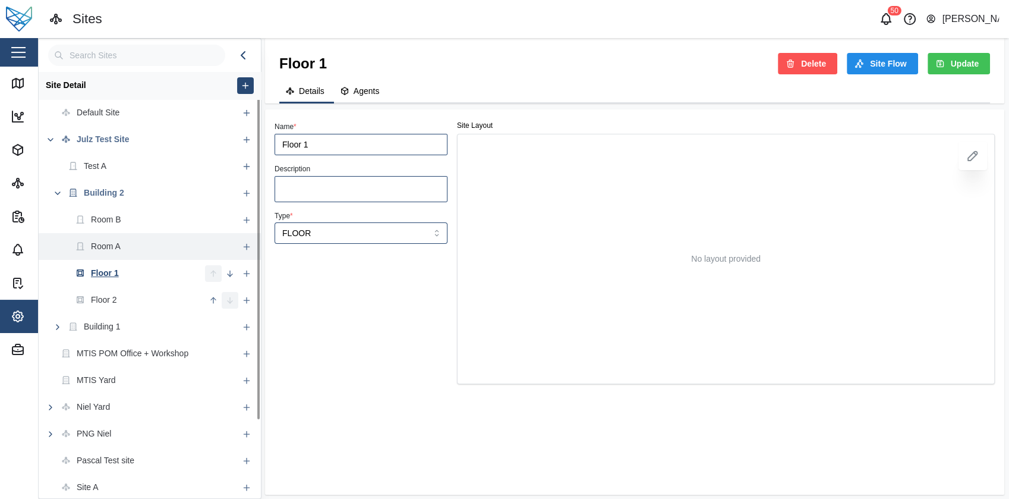
click at [147, 245] on div "Room A" at bounding box center [139, 246] width 200 height 27
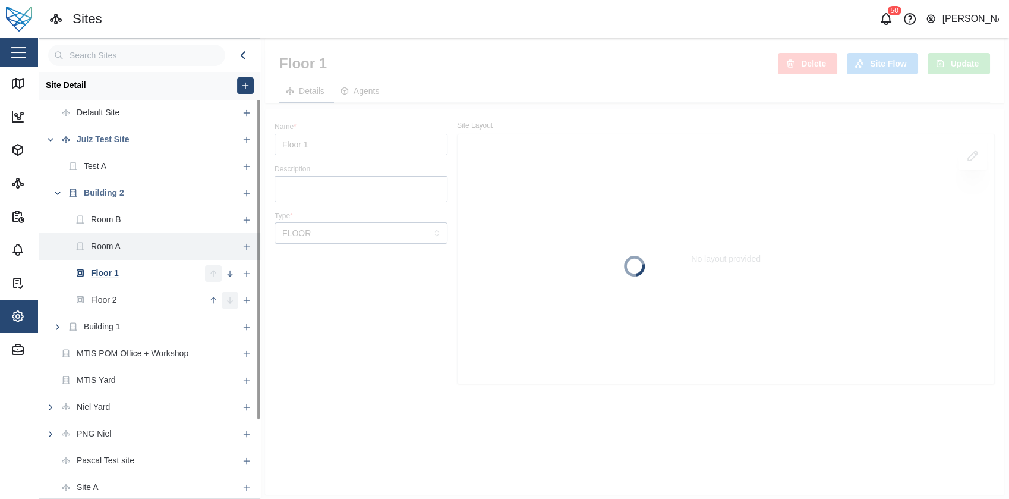
type input "Room A"
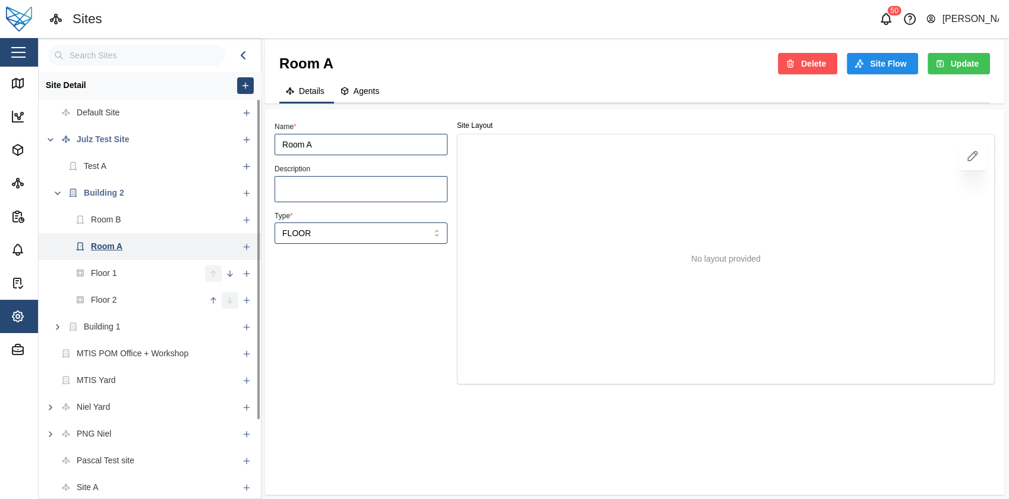
type input "ROOM"
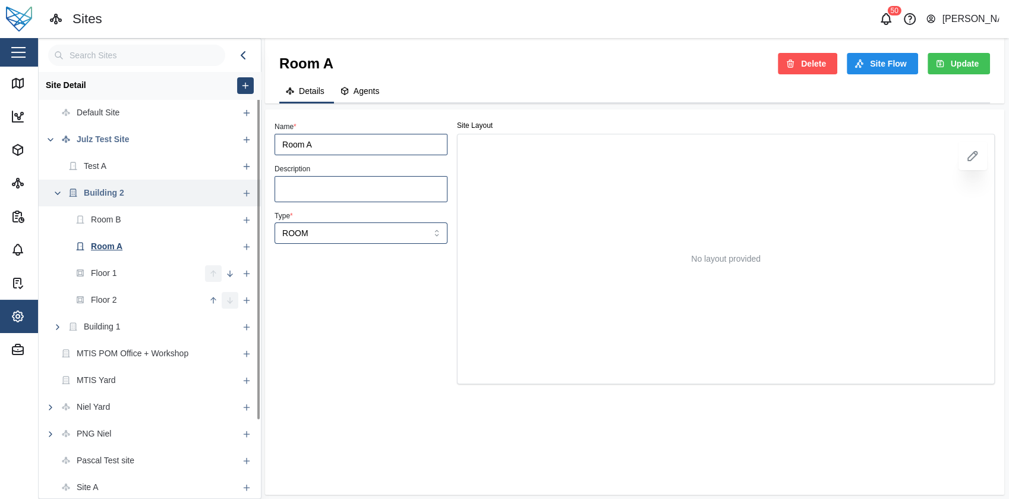
click at [145, 197] on div "Building 2" at bounding box center [139, 193] width 200 height 27
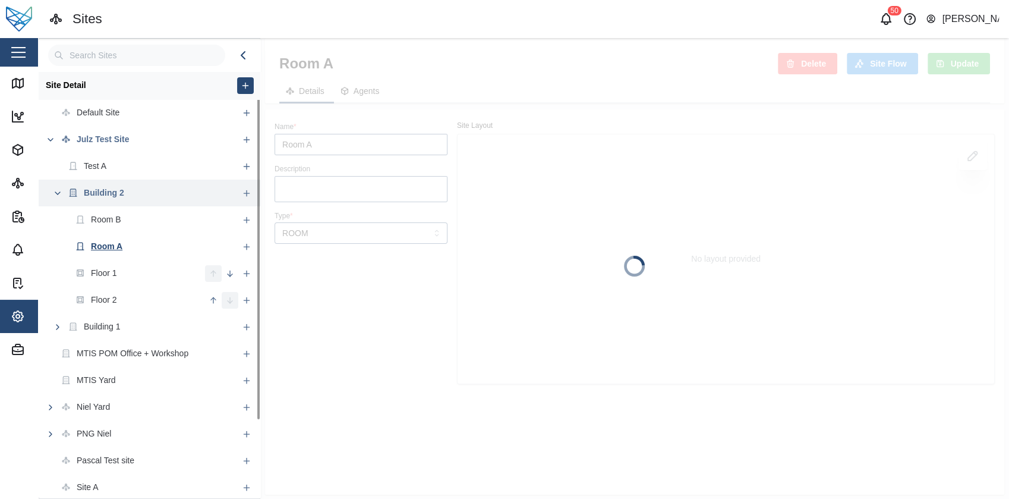
type input "Building 2"
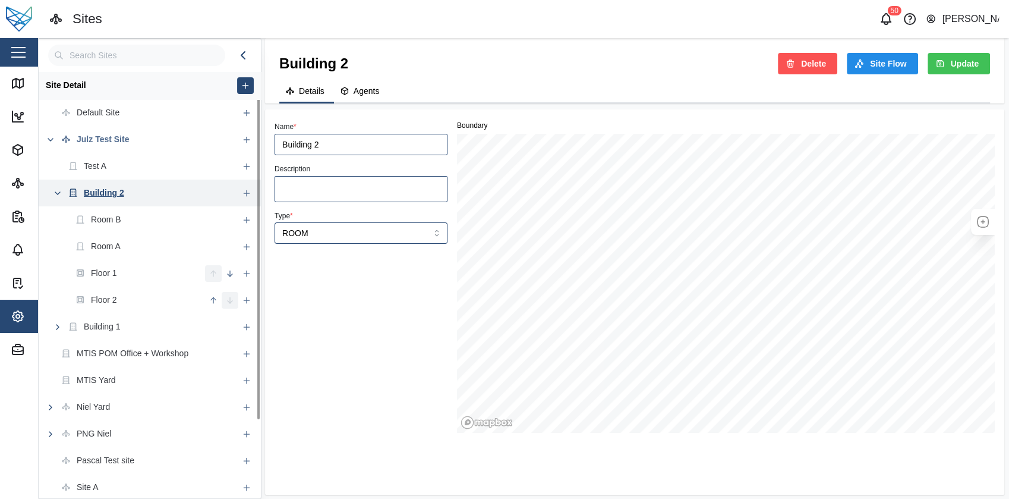
type input "BUILDING"
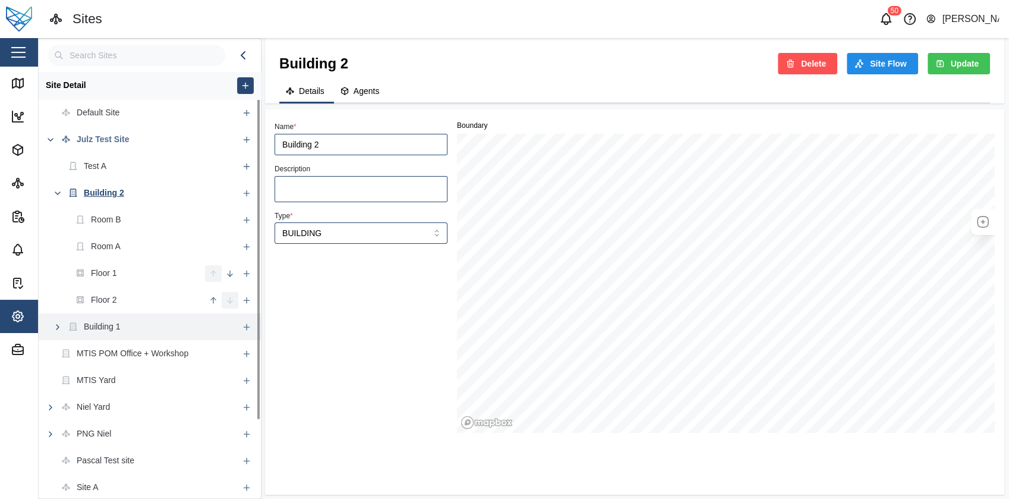
click at [128, 314] on div "Building 1" at bounding box center [139, 326] width 200 height 27
type input "Building 1"
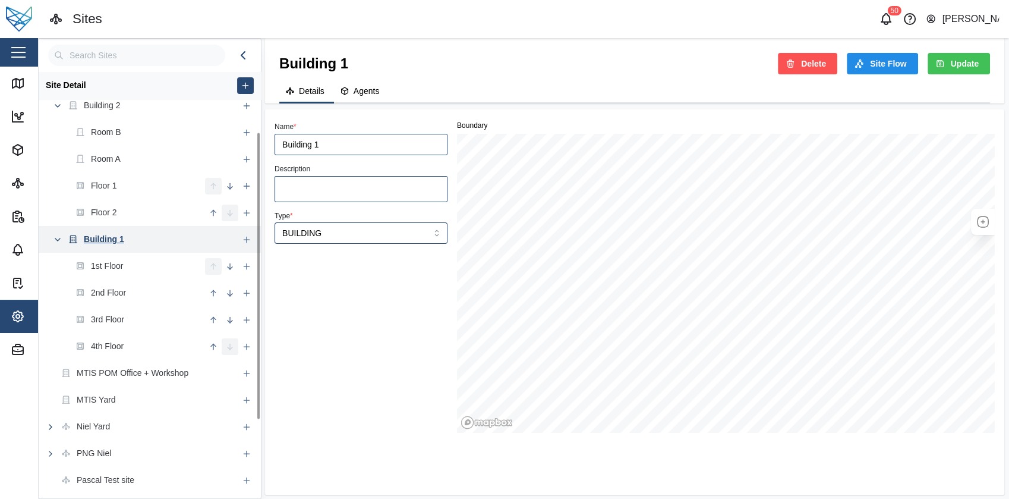
click at [170, 243] on div "Building 1" at bounding box center [139, 239] width 200 height 27
click at [250, 235] on icon "button" at bounding box center [247, 240] width 10 height 10
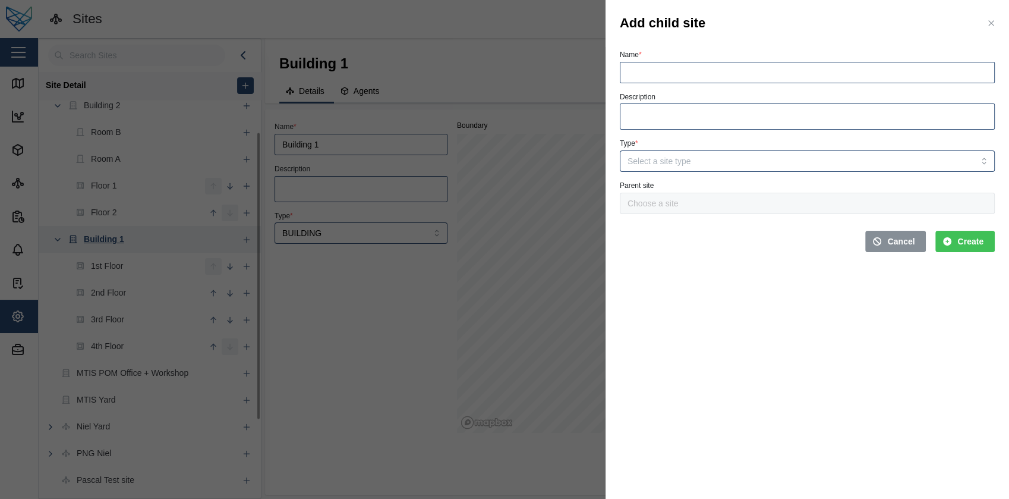
type input "Building 1"
click at [679, 71] on input "Name *" at bounding box center [807, 72] width 375 height 21
type input "[GEOGRAPHIC_DATA]"
click at [800, 158] on input "Type *" at bounding box center [807, 160] width 375 height 21
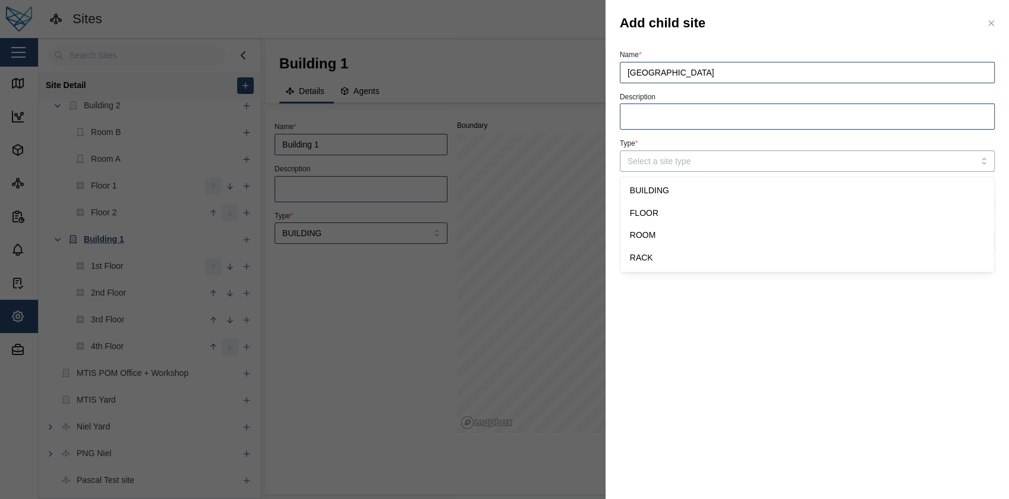
type input "BUILDING"
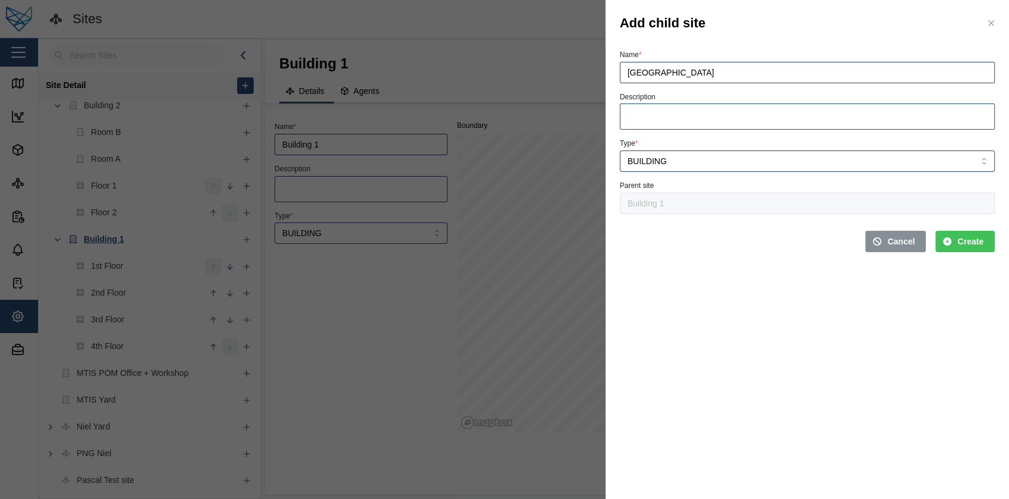
click at [960, 241] on span "Create" at bounding box center [971, 241] width 26 height 20
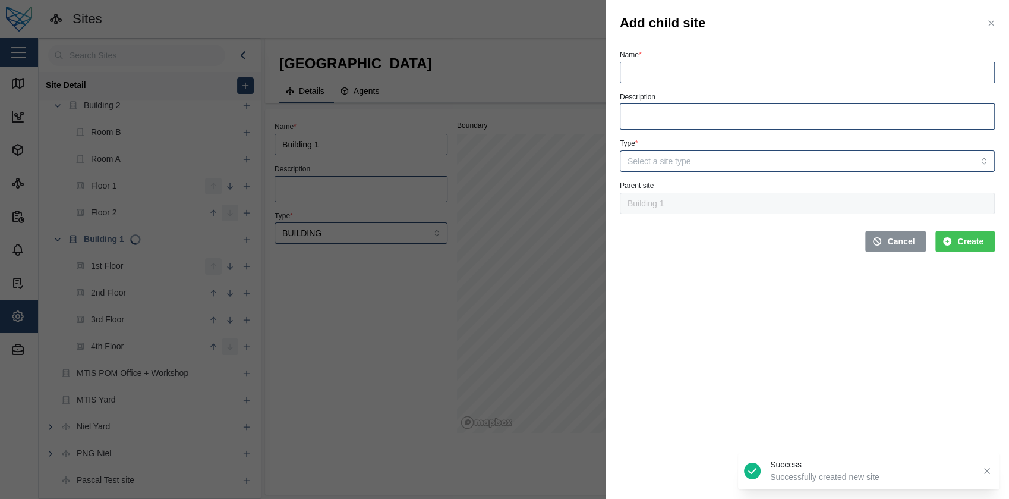
type input "[GEOGRAPHIC_DATA]"
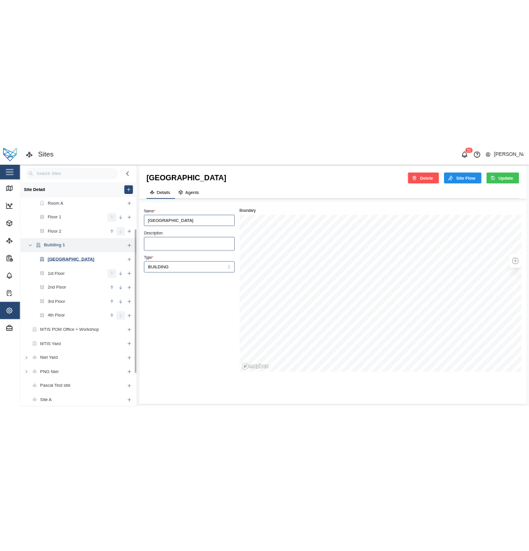
scroll to position [134, 0]
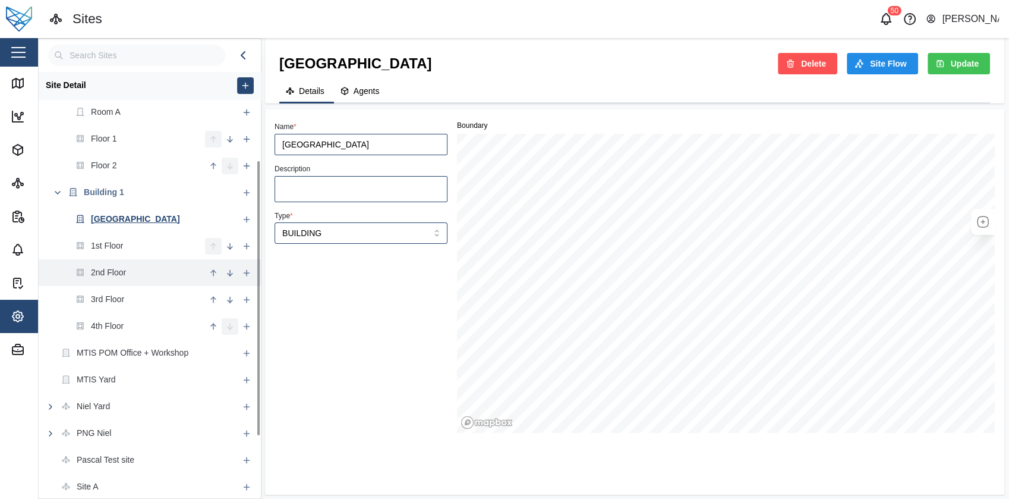
click at [216, 271] on icon "button" at bounding box center [214, 273] width 10 height 10
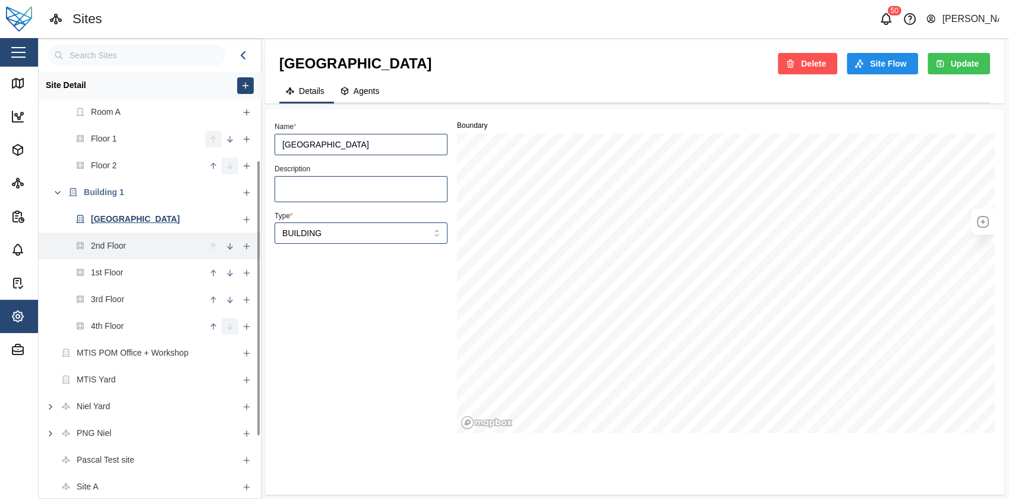
click at [229, 250] on icon "button" at bounding box center [230, 246] width 10 height 10
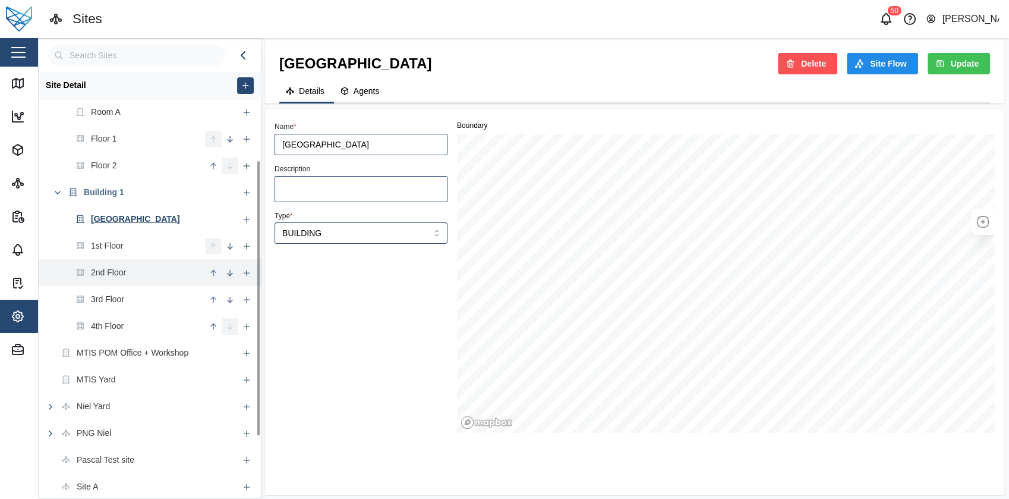
click at [216, 273] on icon "button" at bounding box center [214, 273] width 10 height 10
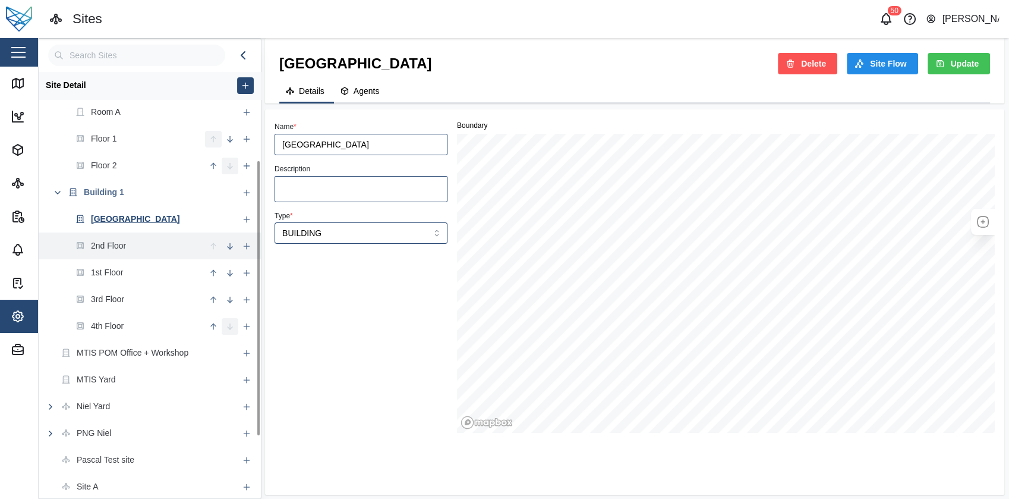
click at [228, 247] on icon "button" at bounding box center [230, 246] width 10 height 10
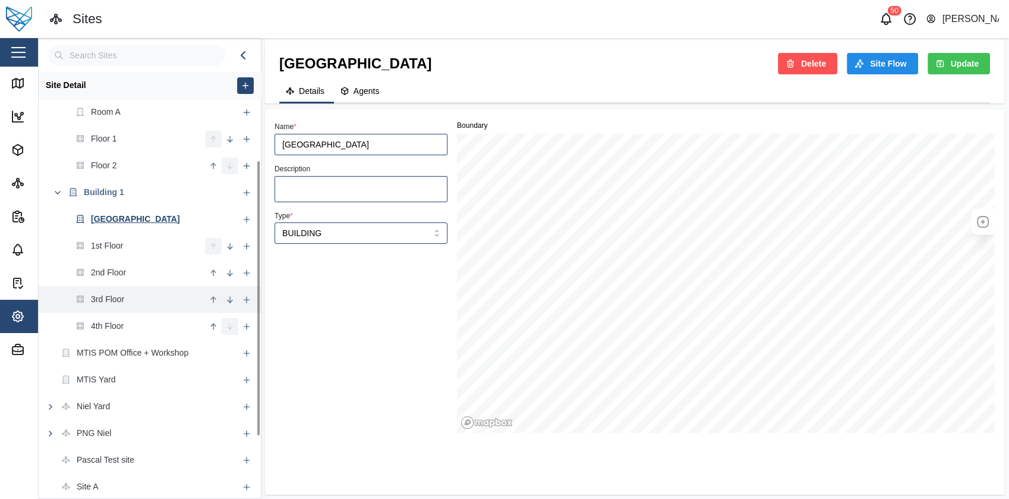
click at [214, 301] on icon "button" at bounding box center [214, 300] width 10 height 10
click at [219, 301] on button "button" at bounding box center [213, 299] width 17 height 17
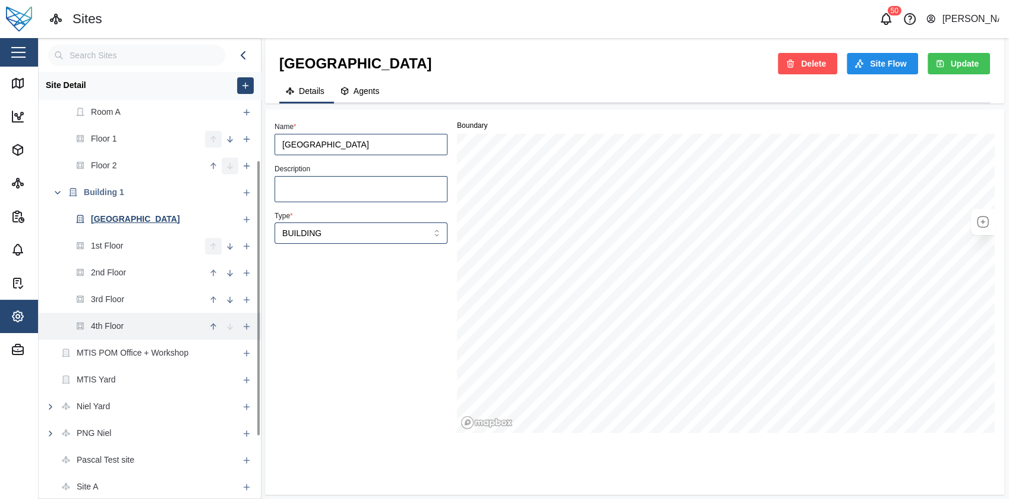
click at [214, 325] on icon "button" at bounding box center [214, 327] width 10 height 10
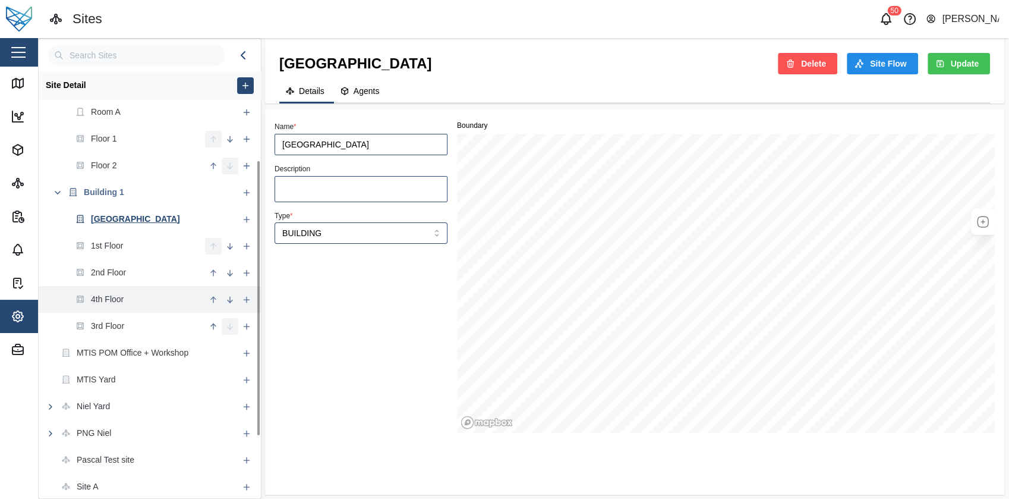
click at [232, 302] on icon "button" at bounding box center [230, 300] width 10 height 10
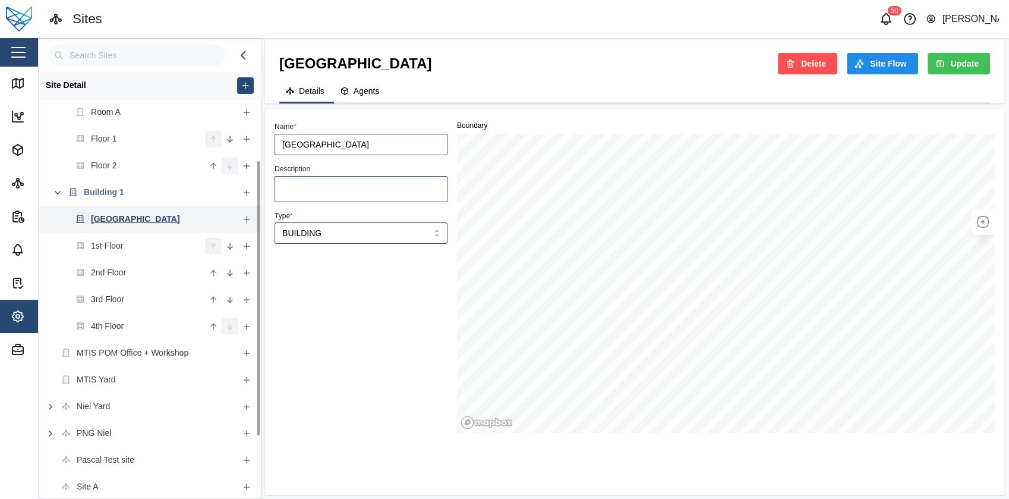
click at [166, 219] on div "[GEOGRAPHIC_DATA]" at bounding box center [139, 219] width 200 height 27
click at [227, 219] on div "[GEOGRAPHIC_DATA]" at bounding box center [139, 219] width 200 height 27
click at [342, 232] on input "BUILDING" at bounding box center [361, 232] width 173 height 21
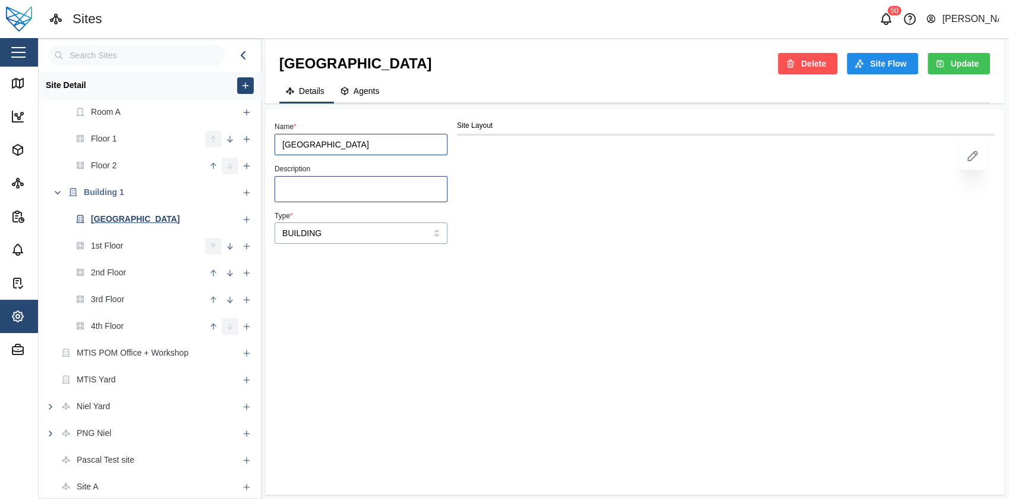
type input "FLOOR"
click at [958, 63] on span "Update" at bounding box center [965, 64] width 28 height 20
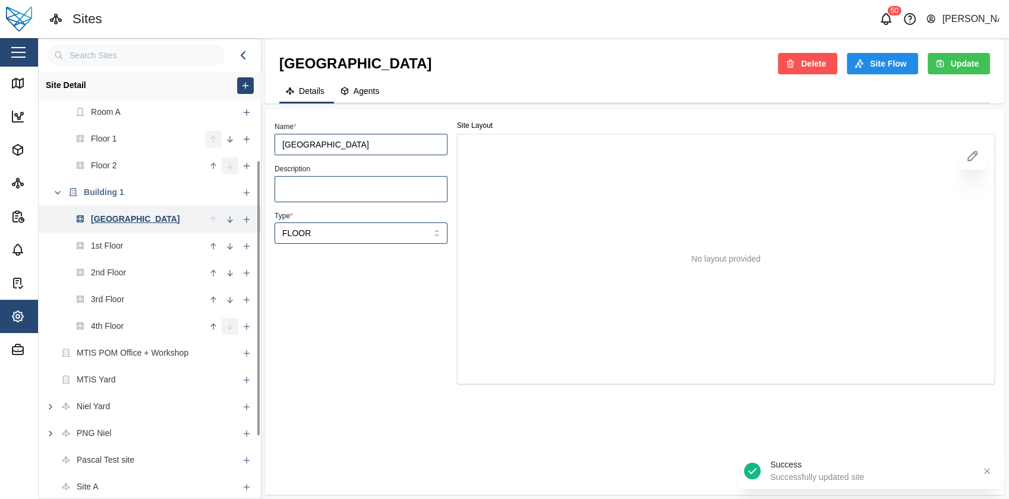
click at [230, 217] on icon "button" at bounding box center [230, 218] width 0 height 5
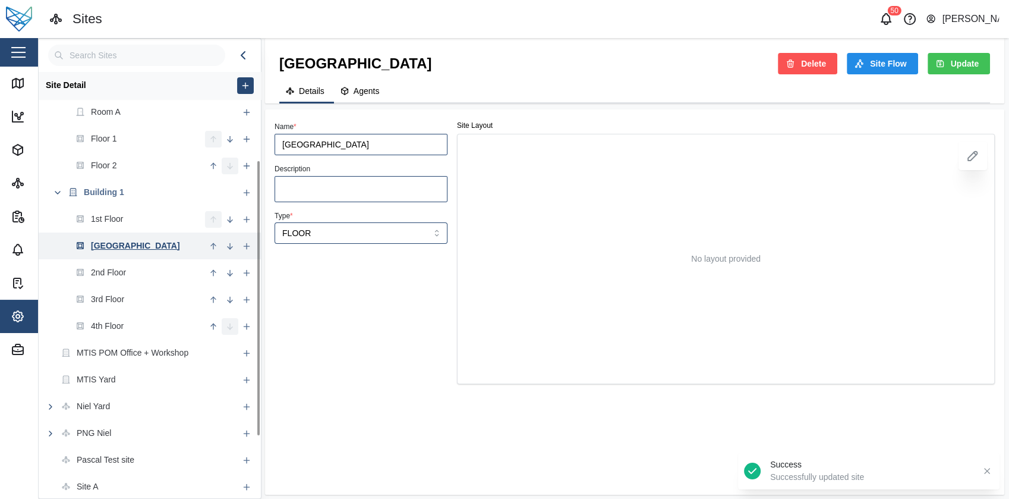
click at [217, 239] on button "button" at bounding box center [213, 246] width 17 height 17
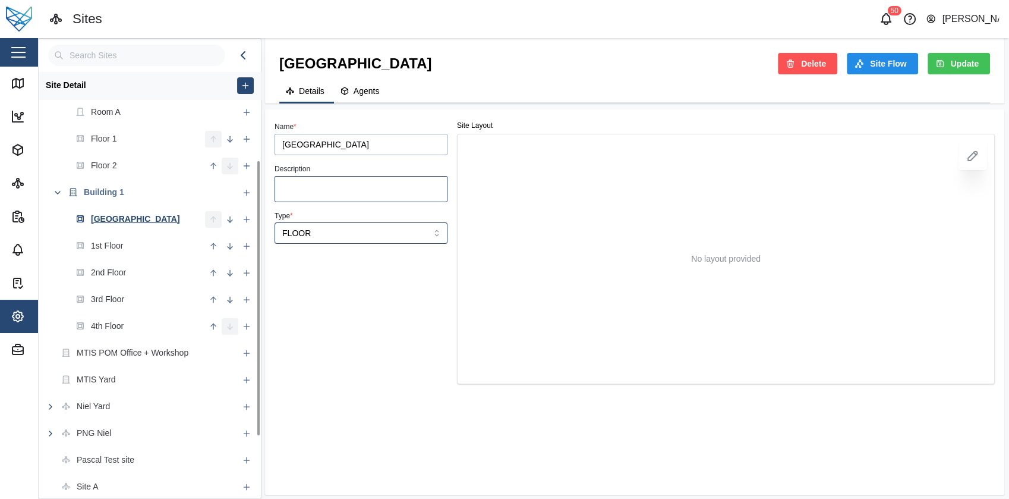
click at [375, 143] on input "[GEOGRAPHIC_DATA]" at bounding box center [361, 144] width 173 height 21
type input "New Floor"
click at [986, 66] on button "Update" at bounding box center [959, 63] width 62 height 21
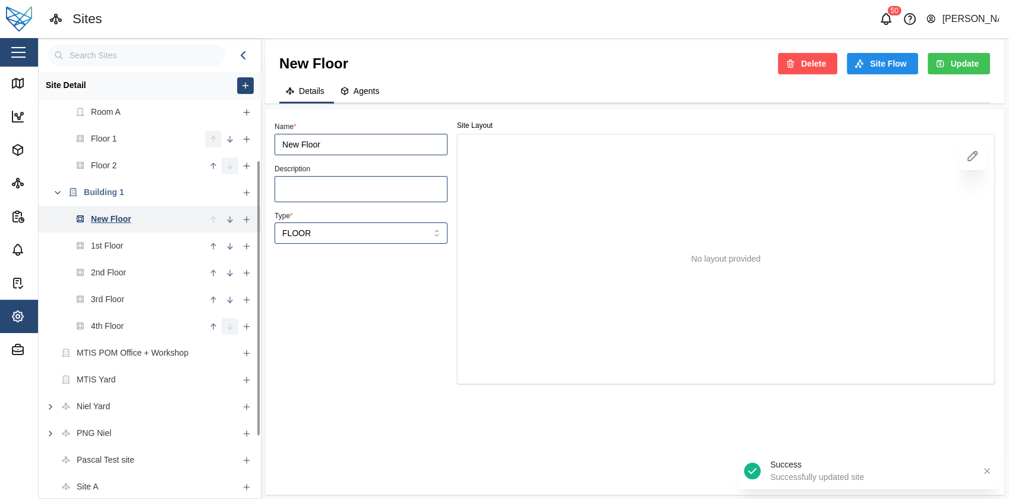
click at [231, 219] on icon "button" at bounding box center [230, 220] width 10 height 10
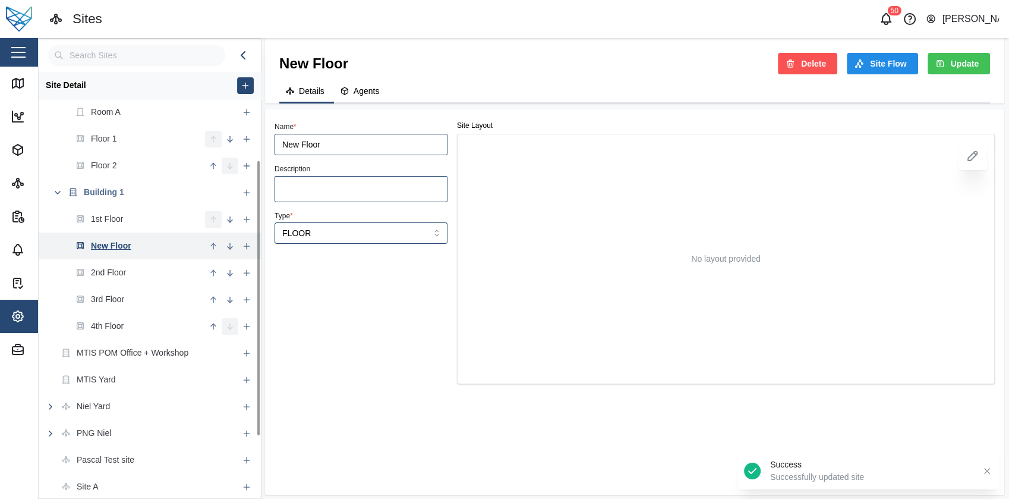
click at [228, 242] on icon "button" at bounding box center [230, 246] width 10 height 10
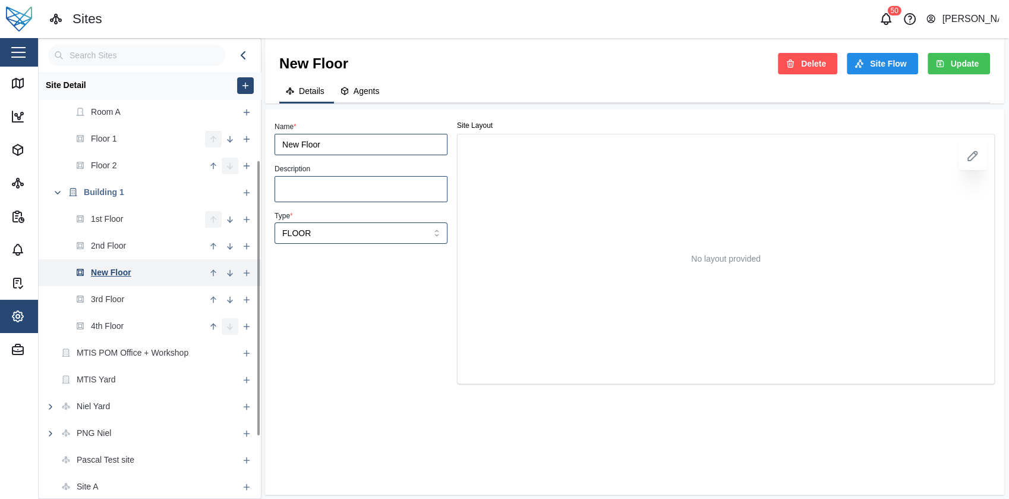
click at [214, 270] on icon "button" at bounding box center [214, 273] width 10 height 10
click at [214, 251] on icon "button" at bounding box center [214, 246] width 10 height 10
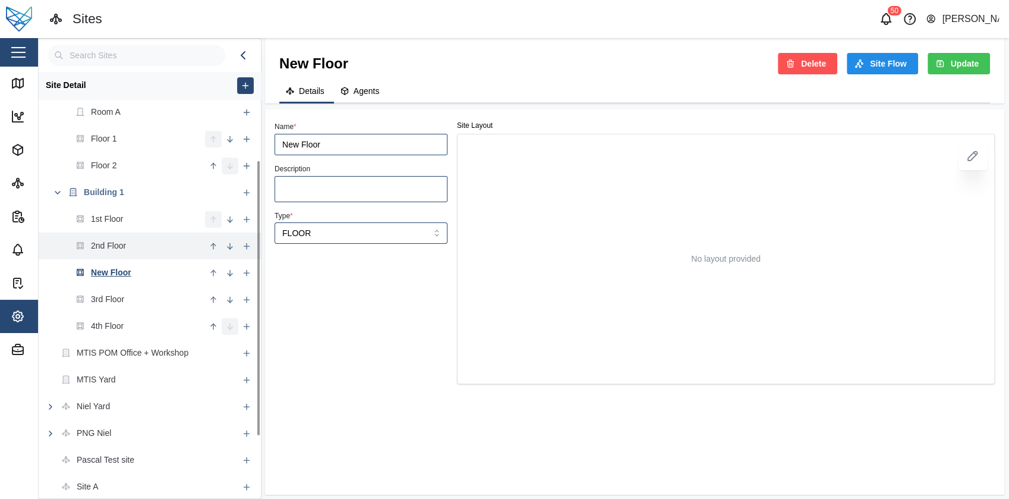
click at [235, 250] on button "button" at bounding box center [230, 246] width 17 height 17
drag, startPoint x: 170, startPoint y: 271, endPoint x: 166, endPoint y: 233, distance: 37.6
click at [166, 233] on ul "1st Floor [GEOGRAPHIC_DATA]" at bounding box center [150, 273] width 222 height 134
click at [213, 247] on icon "button" at bounding box center [213, 245] width 0 height 5
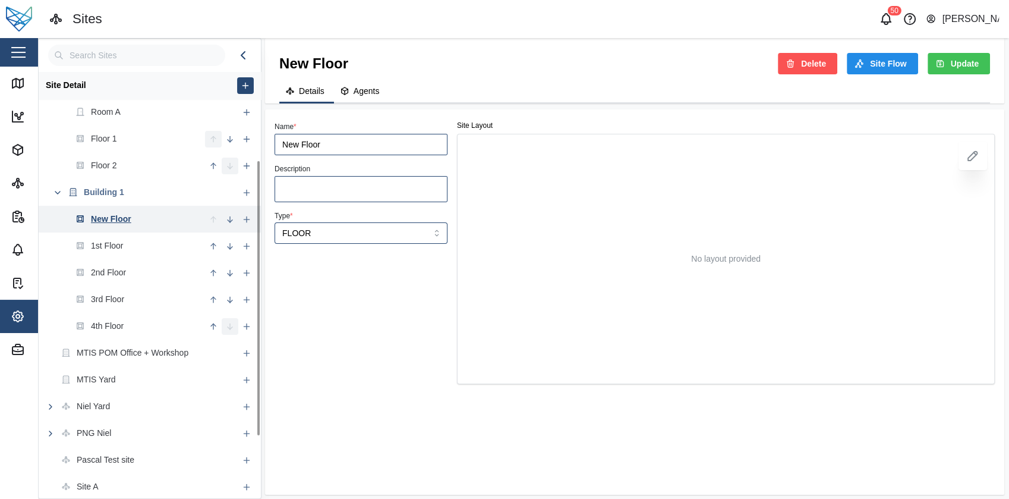
click at [312, 290] on div "Name * New Floor Description Type * FLOOR" at bounding box center [361, 251] width 183 height 275
click at [235, 225] on button "button" at bounding box center [230, 219] width 17 height 17
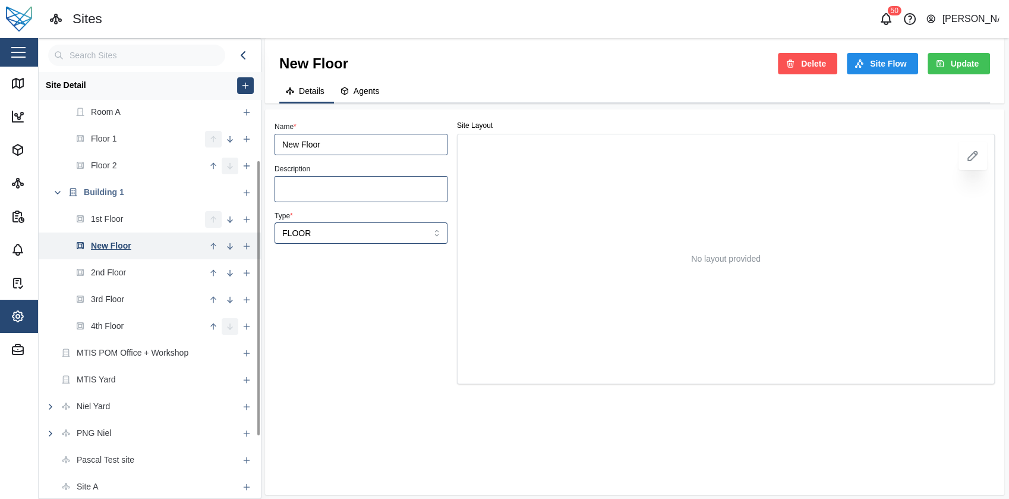
click at [209, 242] on icon "button" at bounding box center [214, 246] width 10 height 10
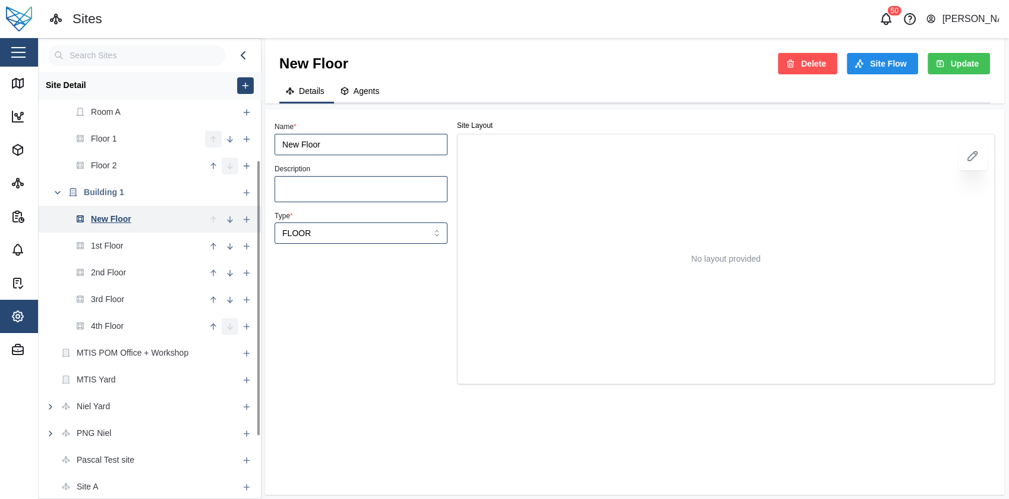
click at [224, 220] on button "button" at bounding box center [230, 219] width 17 height 17
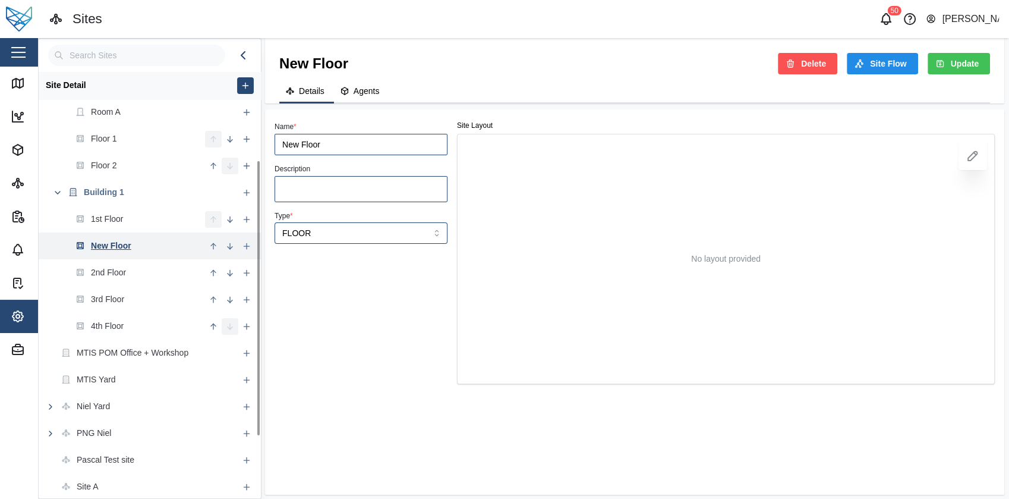
click at [214, 243] on icon "button" at bounding box center [214, 246] width 10 height 10
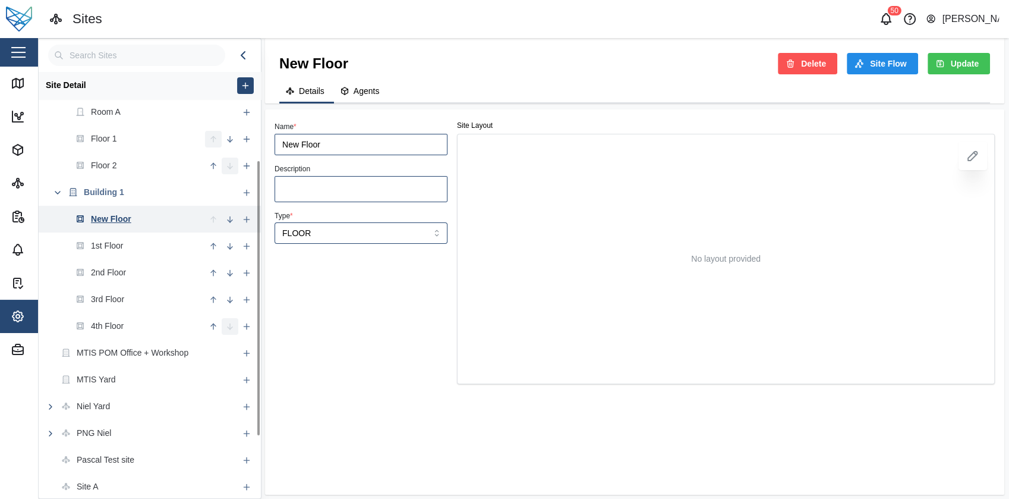
click at [233, 223] on icon "button" at bounding box center [230, 220] width 10 height 10
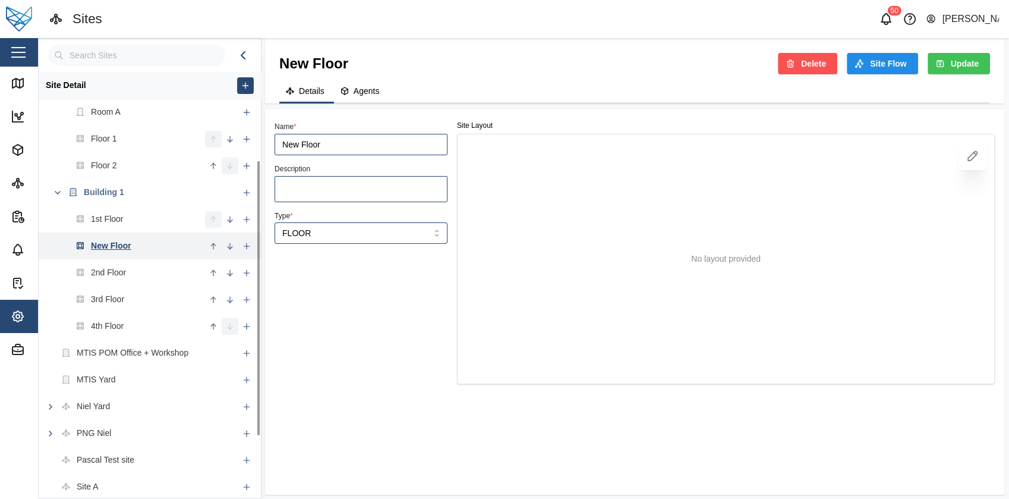
click at [215, 245] on icon "button" at bounding box center [214, 246] width 10 height 10
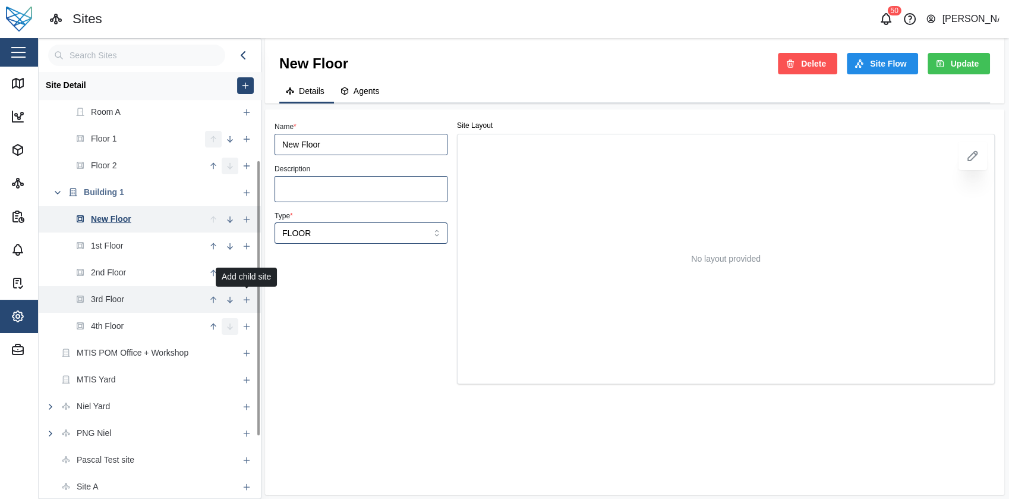
click at [246, 296] on icon "button" at bounding box center [247, 300] width 10 height 10
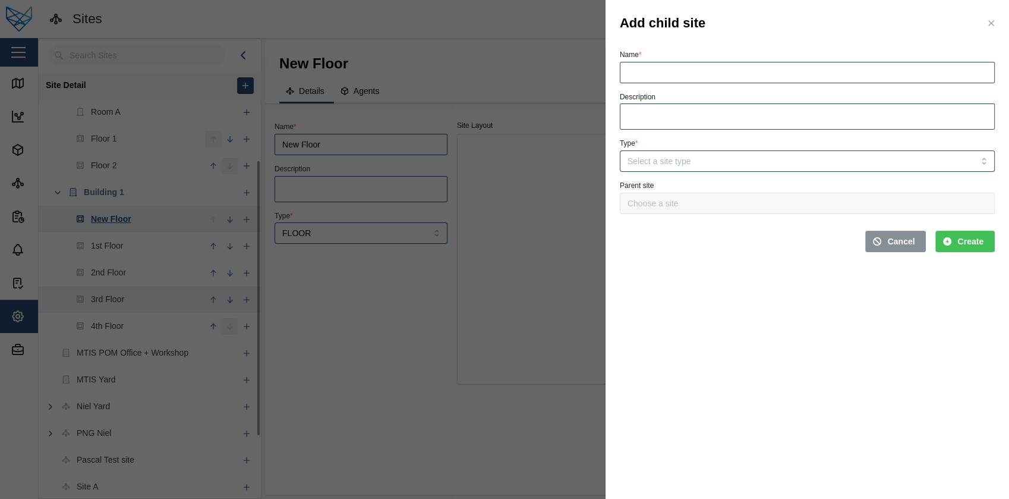
type input "3rd Floor"
click at [514, 209] on div at bounding box center [504, 249] width 1009 height 499
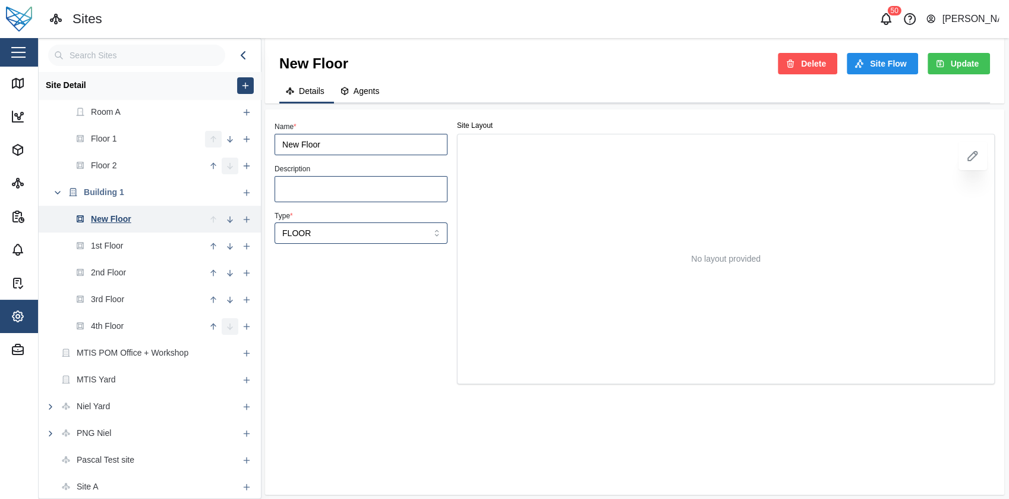
click at [361, 326] on div "Name * New Floor Description Type * FLOOR" at bounding box center [361, 251] width 183 height 275
click at [384, 326] on div "Name * New Floor Description Type * FLOOR" at bounding box center [361, 251] width 183 height 275
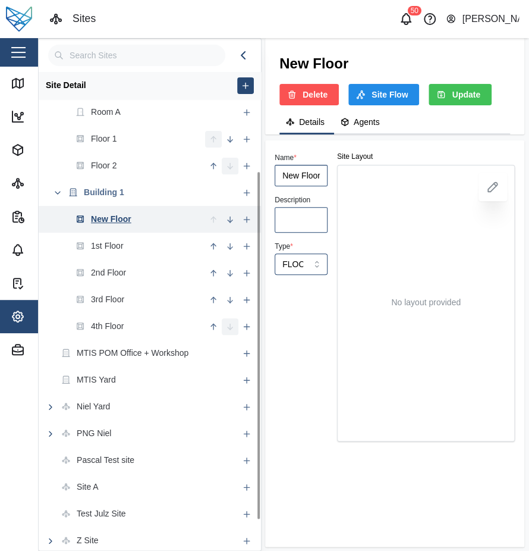
click at [144, 242] on div "1st Floor" at bounding box center [122, 245] width 166 height 27
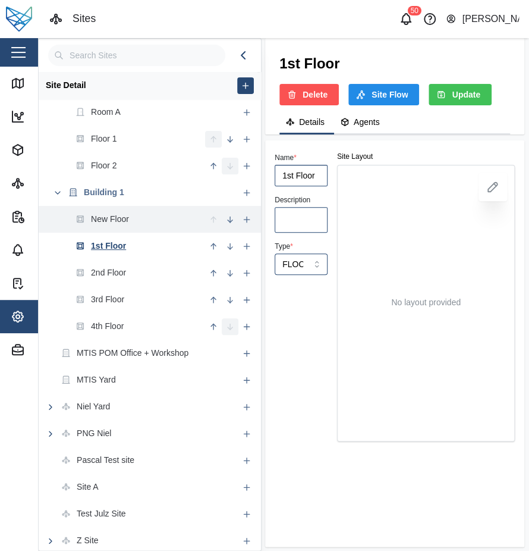
click at [100, 268] on div "2nd Floor" at bounding box center [108, 272] width 35 height 13
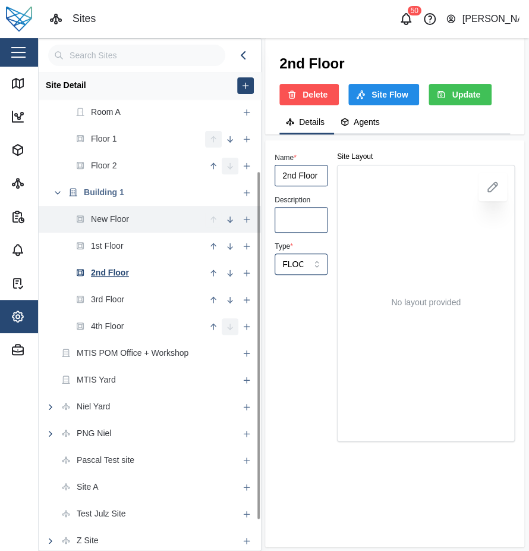
click at [112, 293] on div "3rd Floor" at bounding box center [107, 299] width 33 height 13
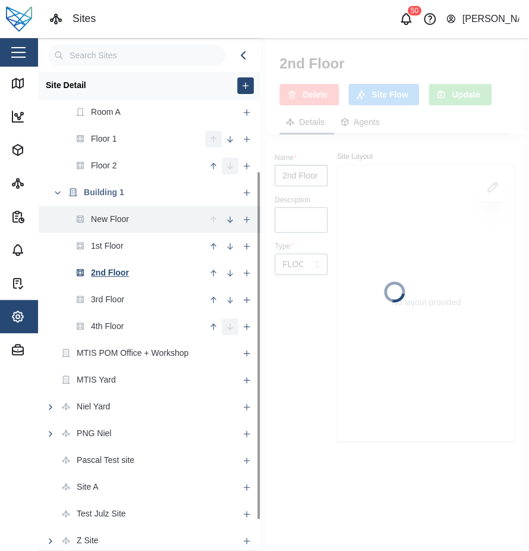
type input "3rd Floor"
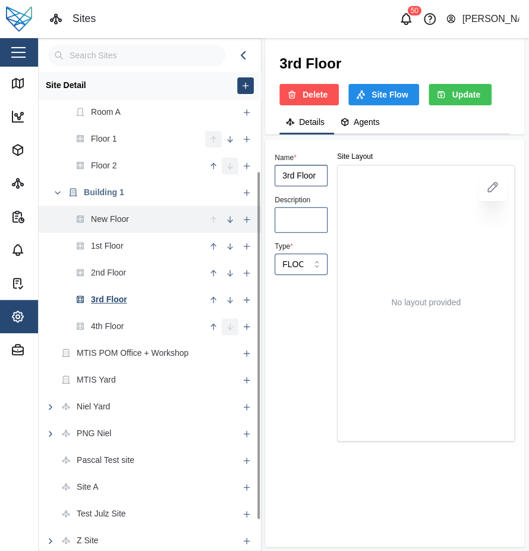
click at [124, 309] on div "3rd Floor" at bounding box center [83, 299] width 89 height 27
click at [137, 322] on div "4th Floor" at bounding box center [122, 326] width 166 height 27
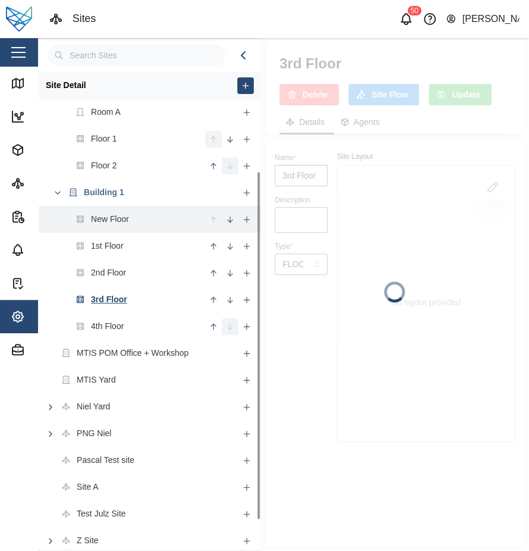
type textarea "x"
type input "4th Floor"
type textarea "Lorem ipsum dolor sit amet, consectetur adipiscing elit. Integer porta libero n…"
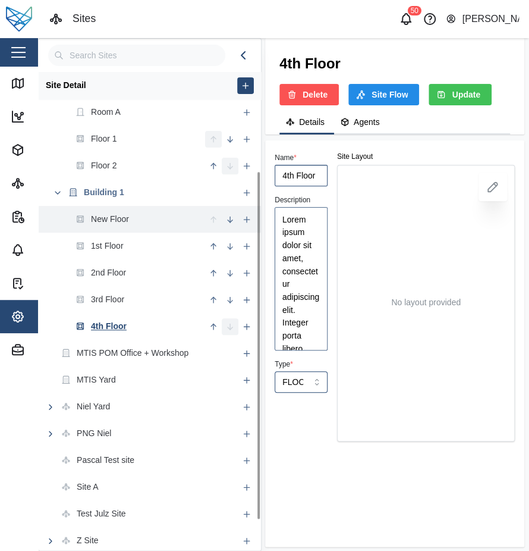
click at [147, 238] on div "1st Floor" at bounding box center [122, 245] width 166 height 27
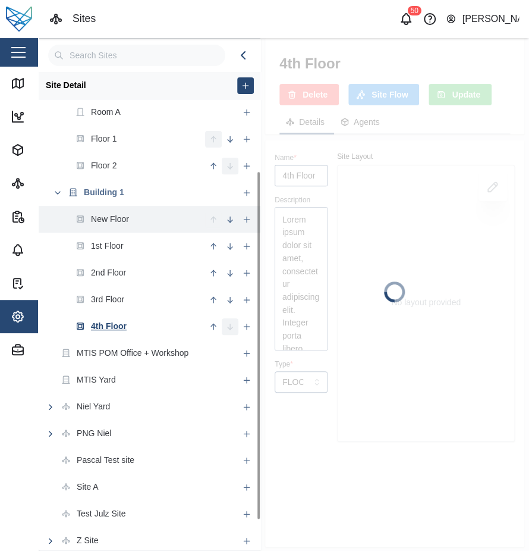
type textarea "x"
type input "1st Floor"
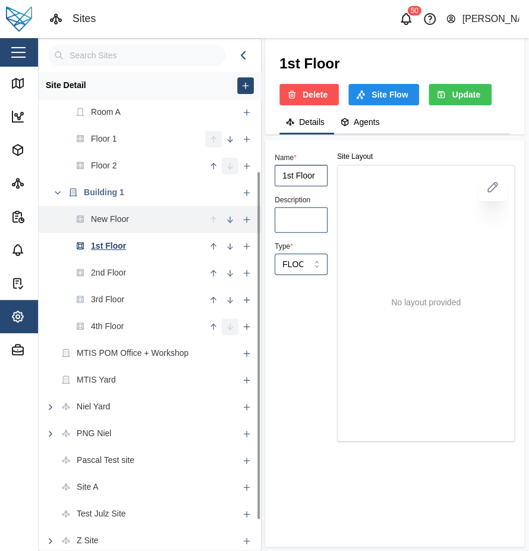
click at [140, 260] on div "2nd Floor" at bounding box center [122, 272] width 166 height 27
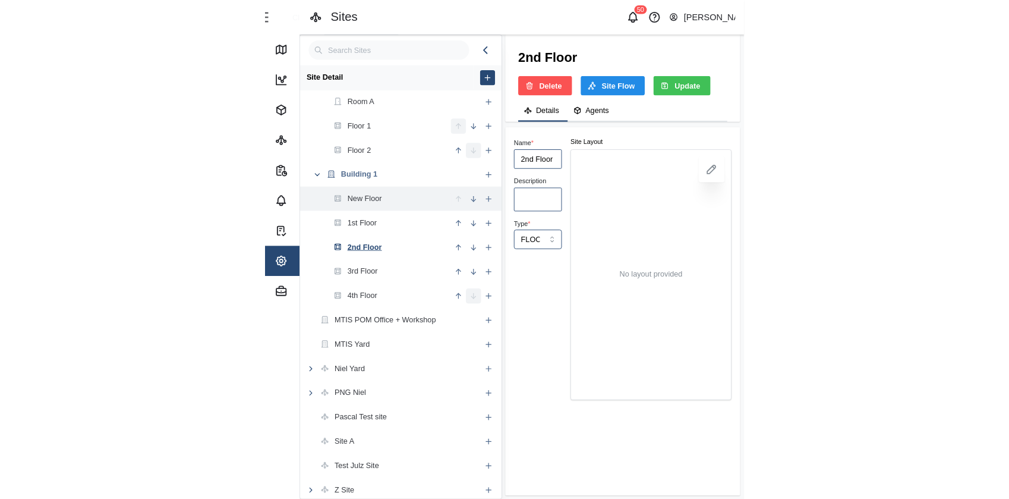
scroll to position [109, 0]
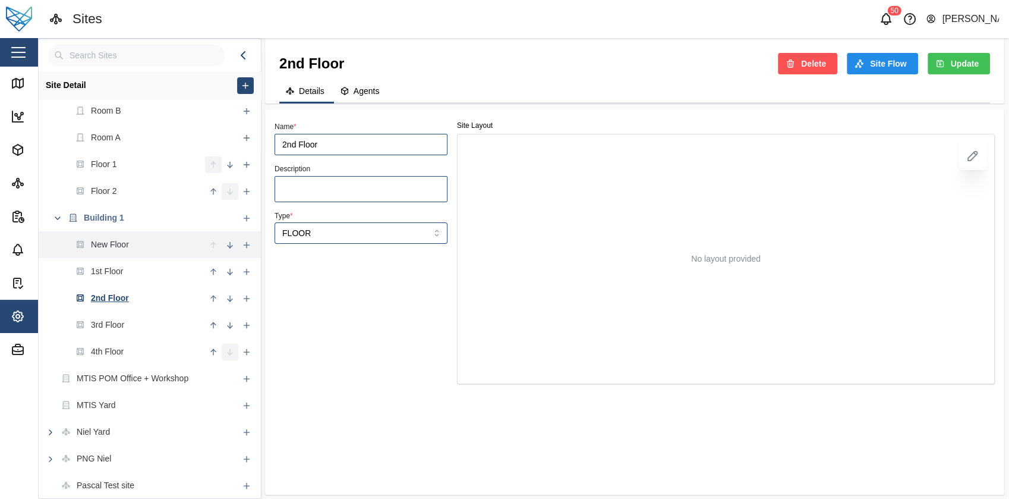
click at [243, 54] on icon "button" at bounding box center [243, 55] width 14 height 14
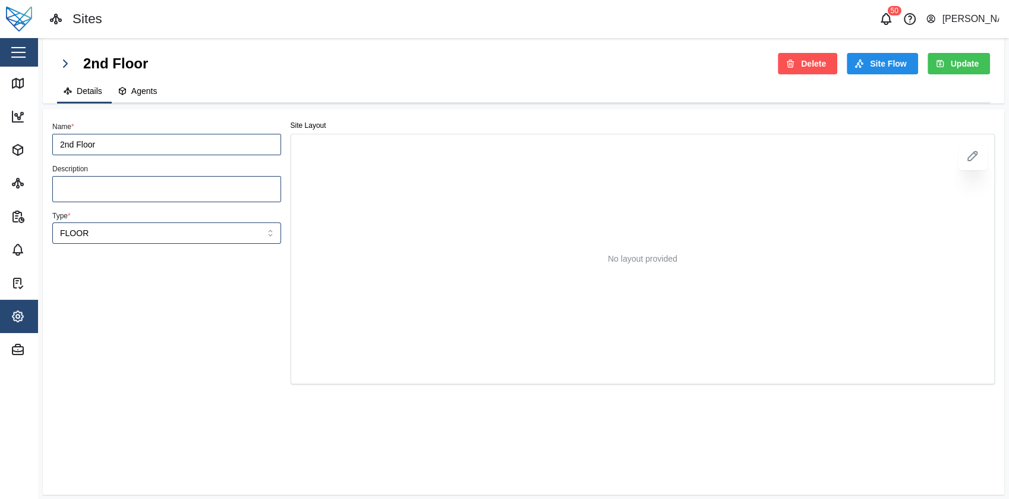
click at [59, 67] on icon "button" at bounding box center [65, 63] width 14 height 14
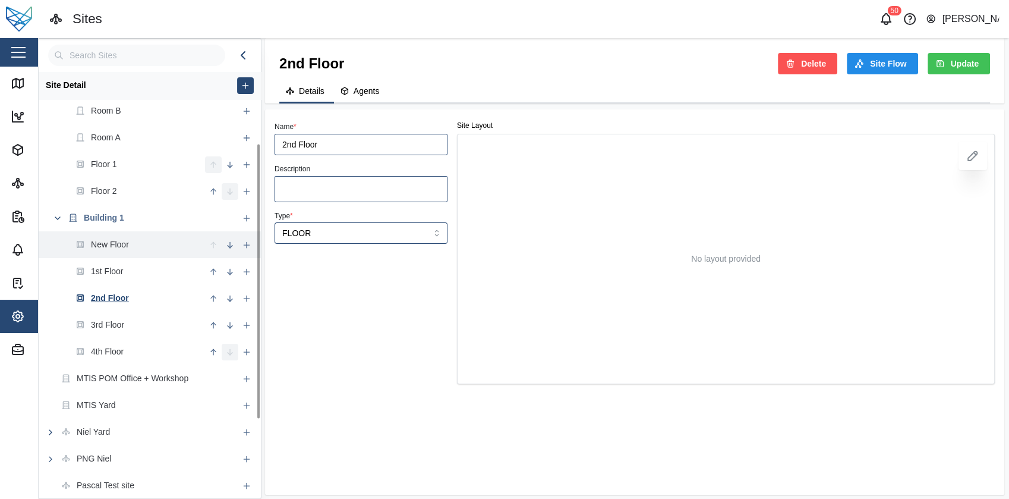
click at [159, 237] on div "New Floor" at bounding box center [122, 244] width 166 height 27
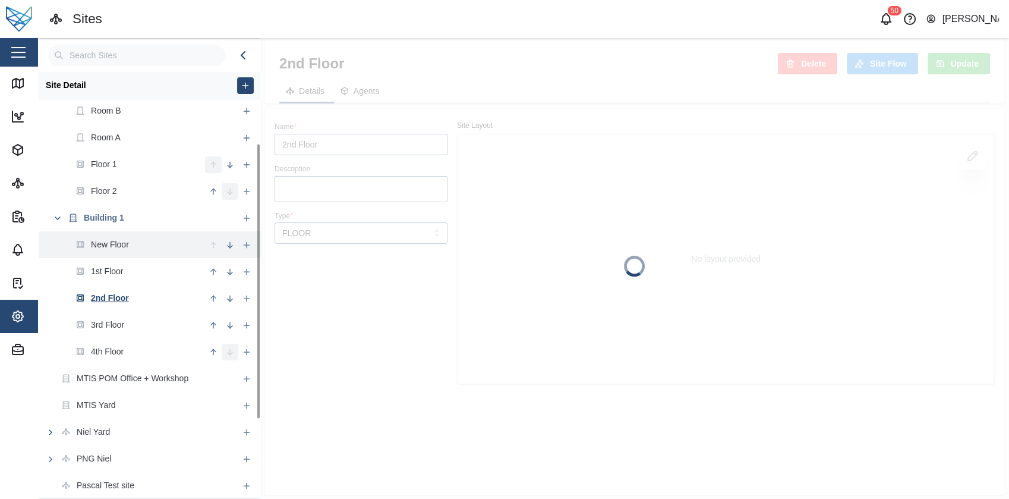
type input "New Floor"
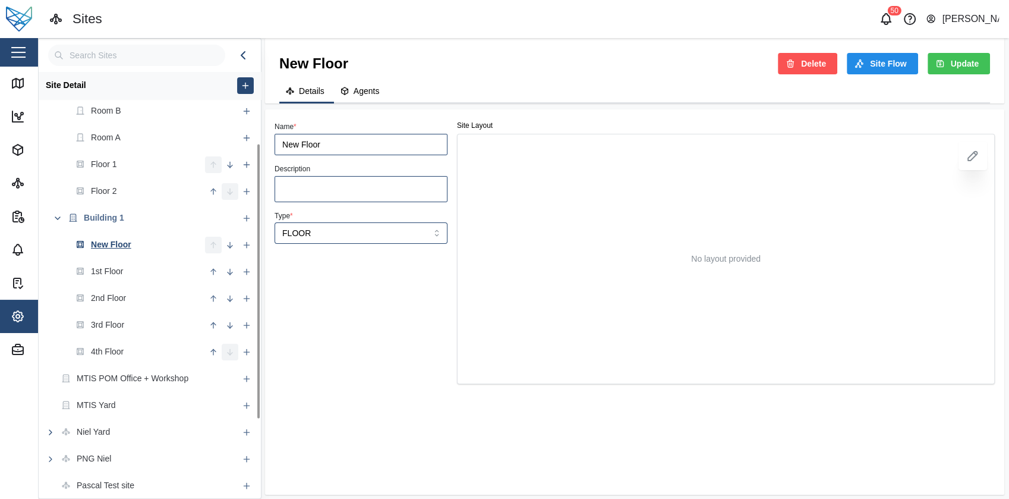
click at [235, 251] on button "button" at bounding box center [230, 245] width 17 height 17
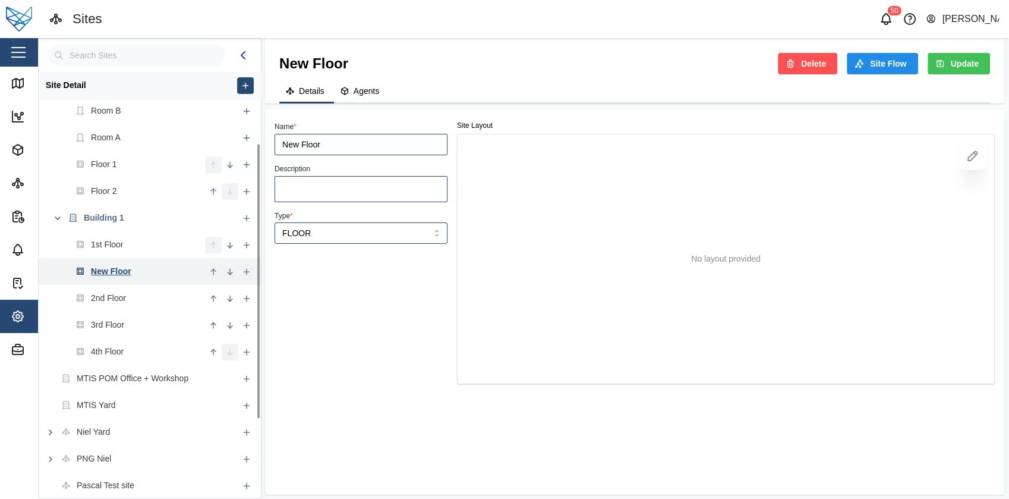
click at [214, 266] on button "button" at bounding box center [213, 271] width 17 height 17
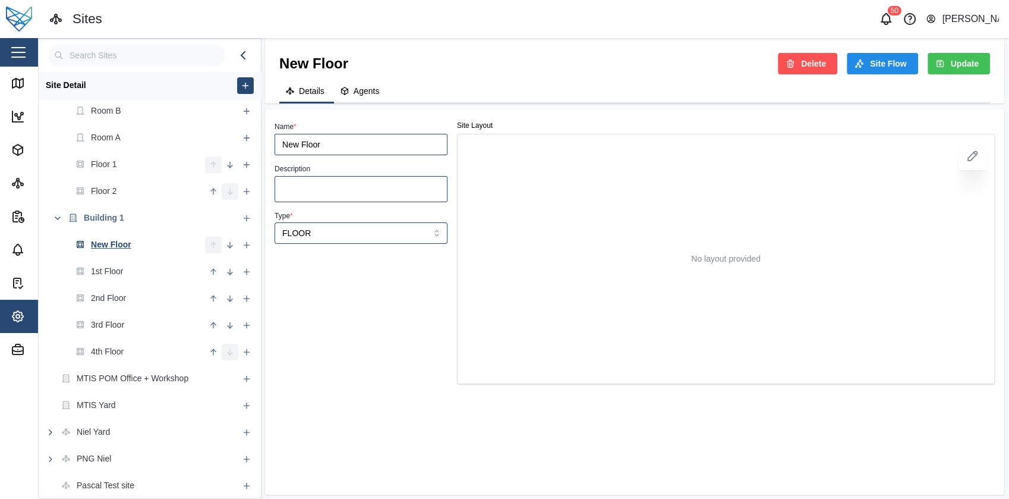
click at [483, 86] on div "Details Agents" at bounding box center [634, 91] width 711 height 23
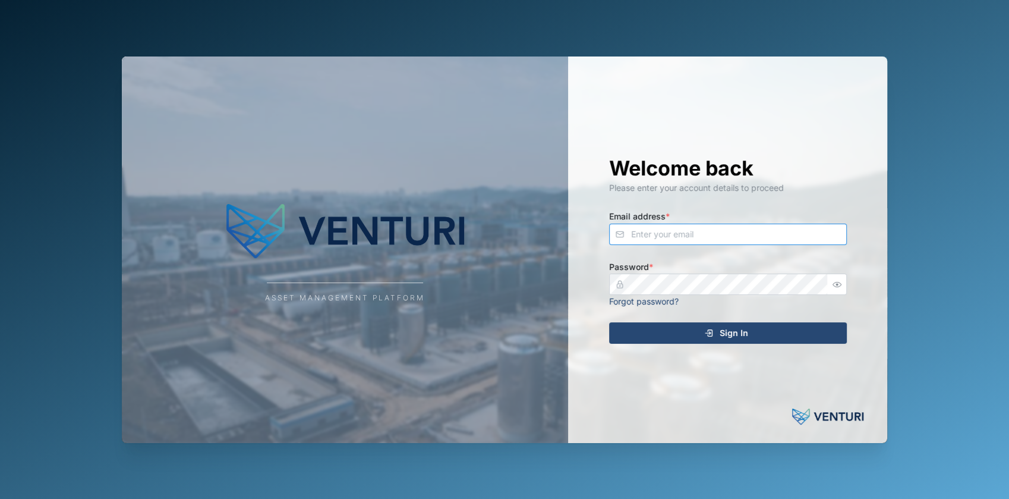
type input "[EMAIL_ADDRESS][DOMAIN_NAME]"
click at [713, 328] on div "Sign In" at bounding box center [726, 333] width 219 height 20
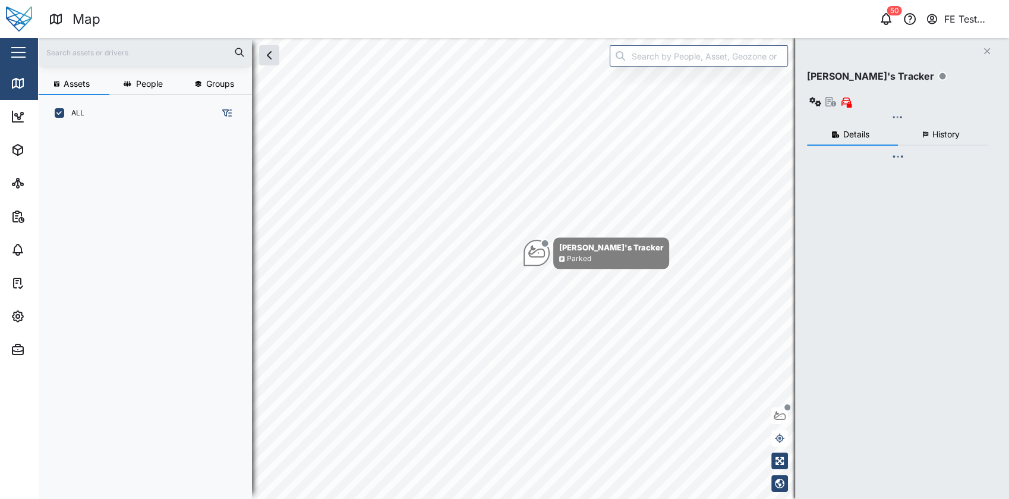
scroll to position [352, 185]
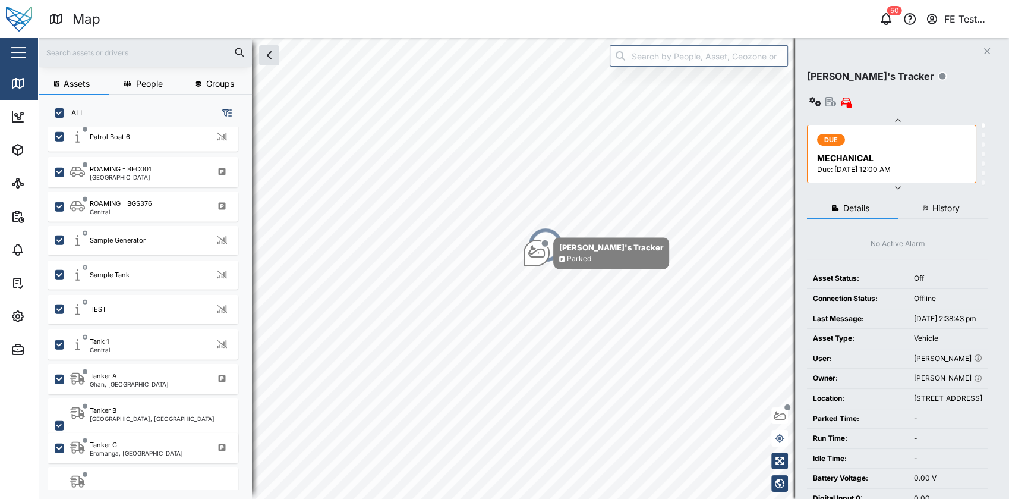
scroll to position [2855, 0]
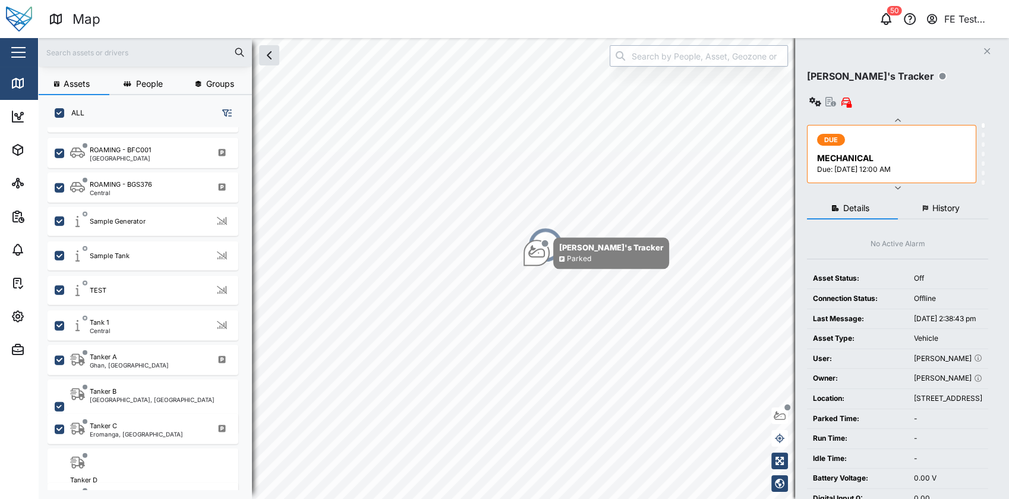
click at [658, 51] on input "search" at bounding box center [699, 55] width 178 height 21
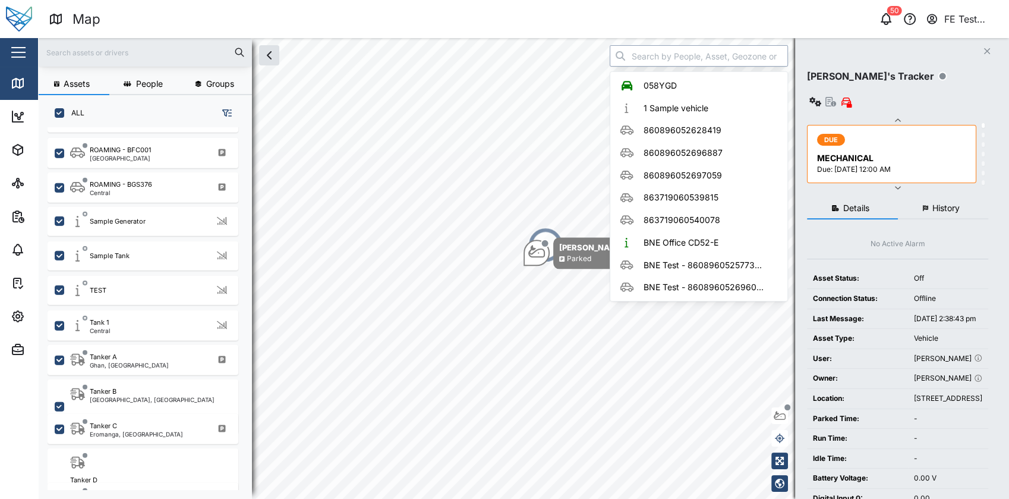
type input "i"
click at [262, 64] on div "Assets People Groups ALL PUBLIC - BEL 443 Port Moresby Patrol Boat 6 ROAMING - …" at bounding box center [523, 268] width 971 height 461
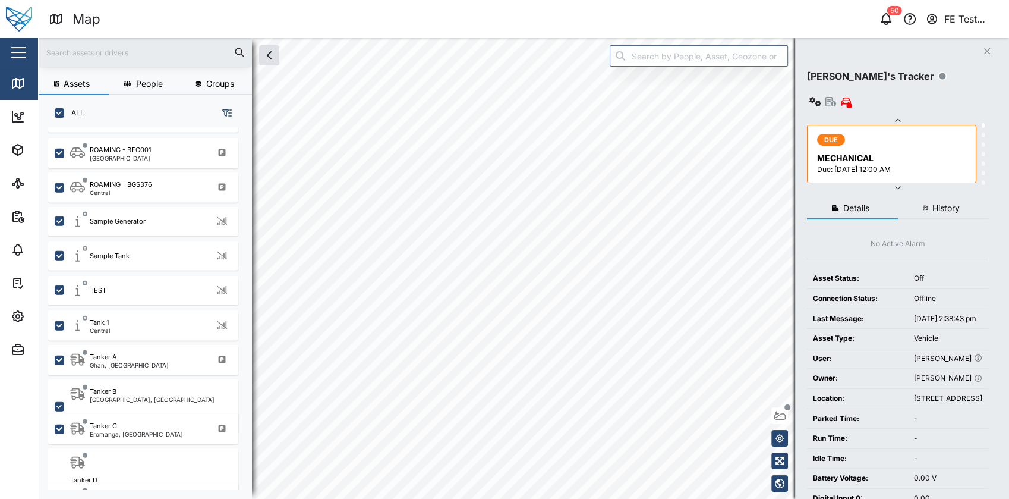
click at [224, 112] on icon "button" at bounding box center [227, 112] width 10 height 7
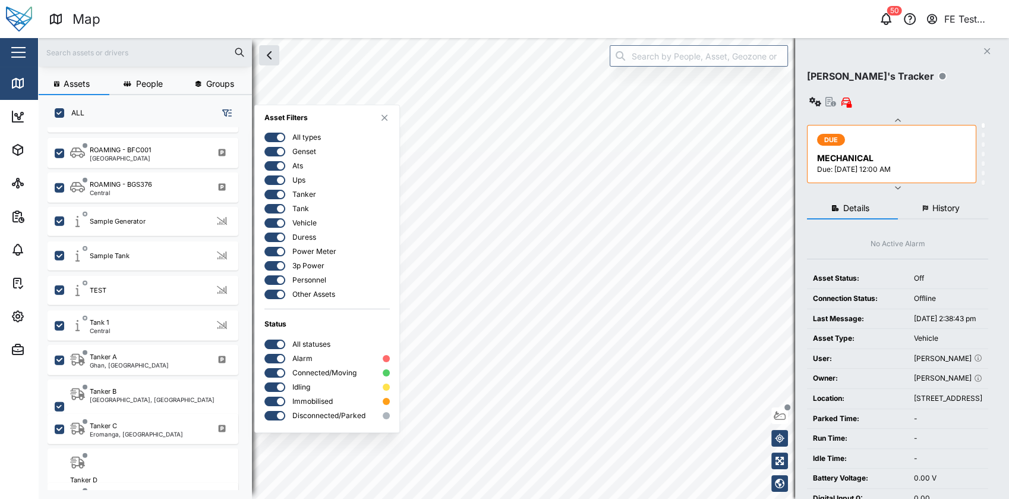
click at [281, 342] on div at bounding box center [280, 344] width 7 height 7
click at [265, 339] on input "checkbox" at bounding box center [265, 339] width 0 height 0
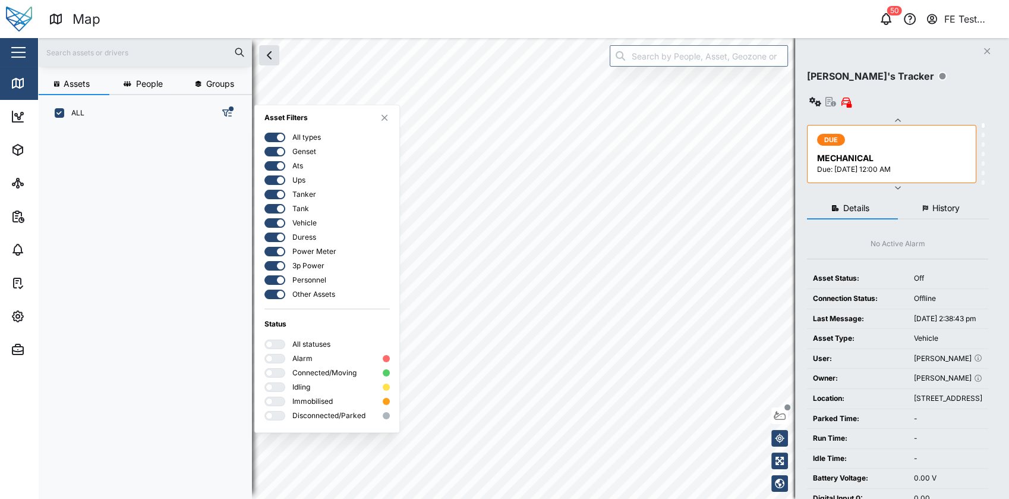
click at [276, 388] on div at bounding box center [279, 387] width 12 height 8
click at [265, 382] on input "checkbox" at bounding box center [265, 382] width 0 height 0
click at [276, 380] on div "All statuses Alarm Connected/Moving Idling Immobilised Disconnected/Parked" at bounding box center [327, 379] width 125 height 81
